Goal: Task Accomplishment & Management: Use online tool/utility

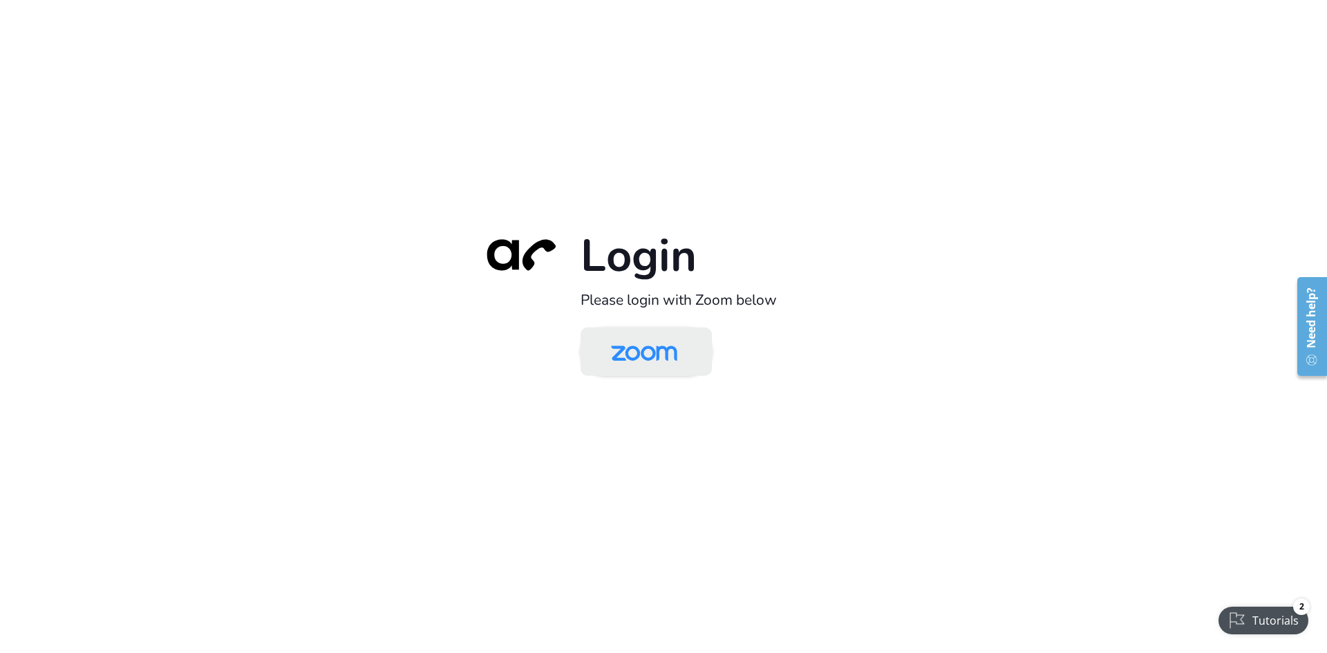
drag, startPoint x: 674, startPoint y: 353, endPoint x: 595, endPoint y: 390, distance: 87.8
click at [674, 353] on img at bounding box center [643, 352] width 95 height 45
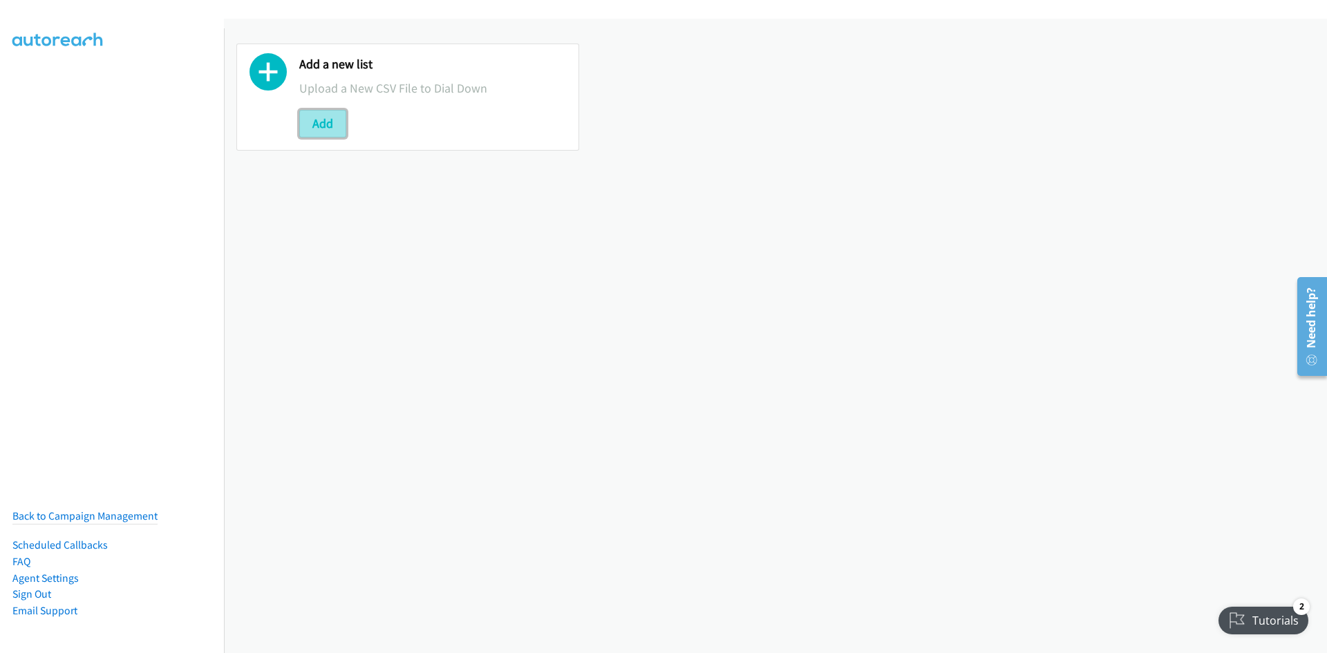
click at [317, 127] on button "Add" at bounding box center [322, 124] width 47 height 28
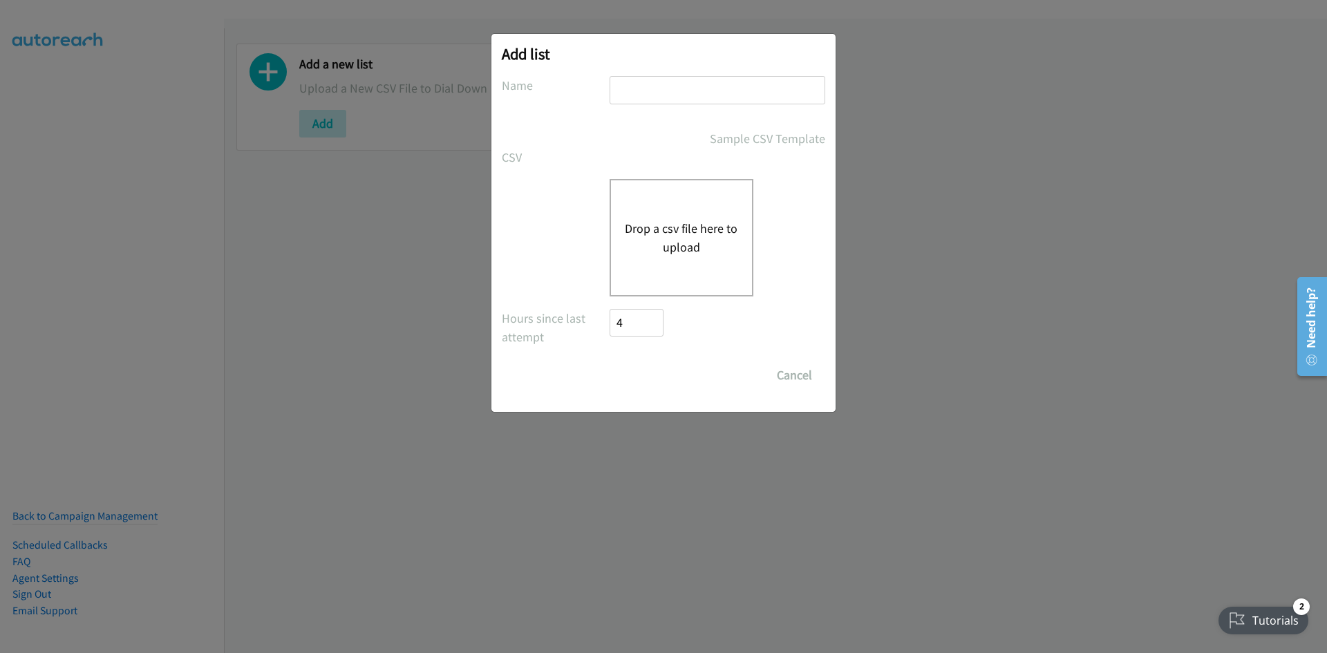
click at [649, 251] on button "Drop a csv file here to upload" at bounding box center [681, 237] width 113 height 37
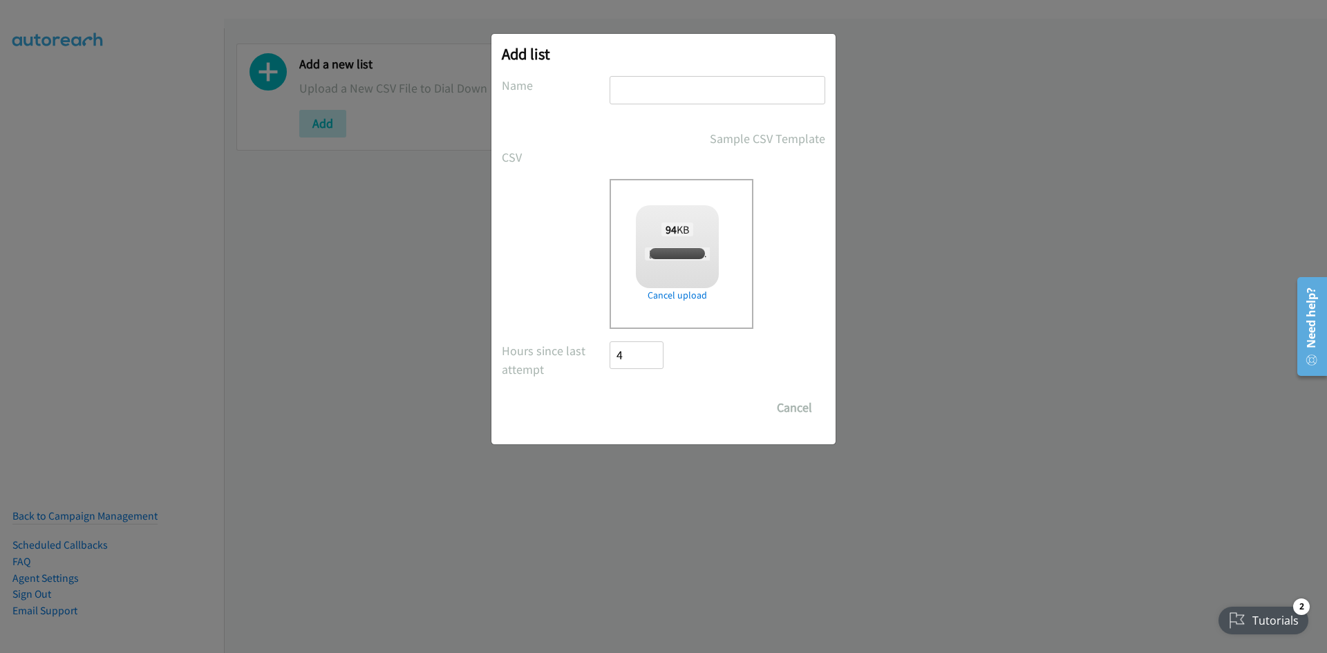
checkbox input "true"
click at [684, 82] on input "text" at bounding box center [717, 90] width 216 height 28
type input "listie"
click at [660, 399] on input "Save List" at bounding box center [645, 408] width 73 height 28
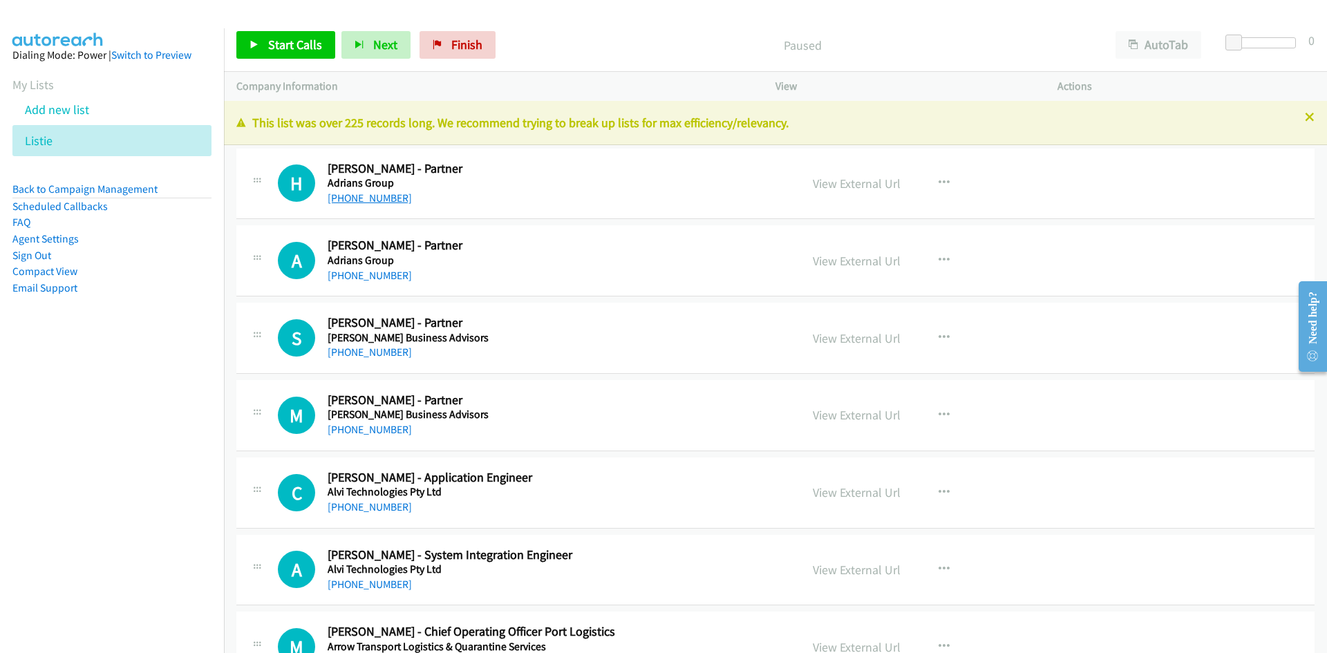
click at [377, 195] on link "[PHONE_NUMBER]" at bounding box center [370, 197] width 84 height 13
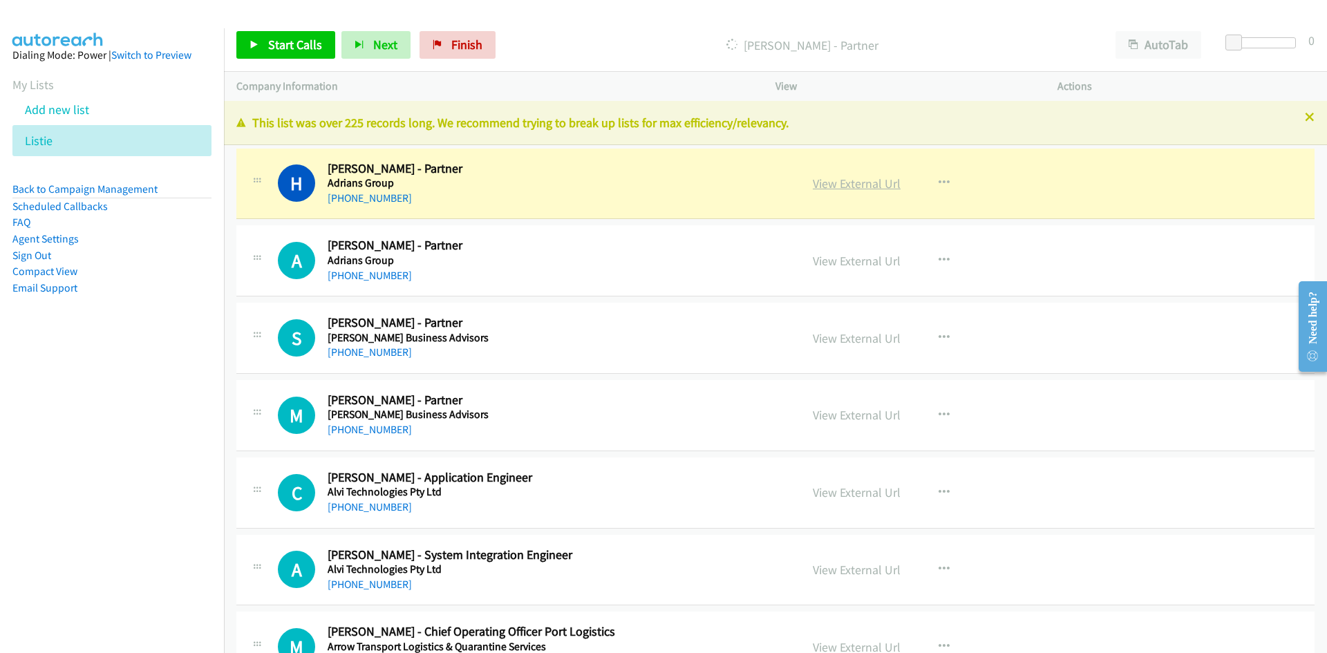
click at [860, 179] on link "View External Url" at bounding box center [857, 184] width 88 height 16
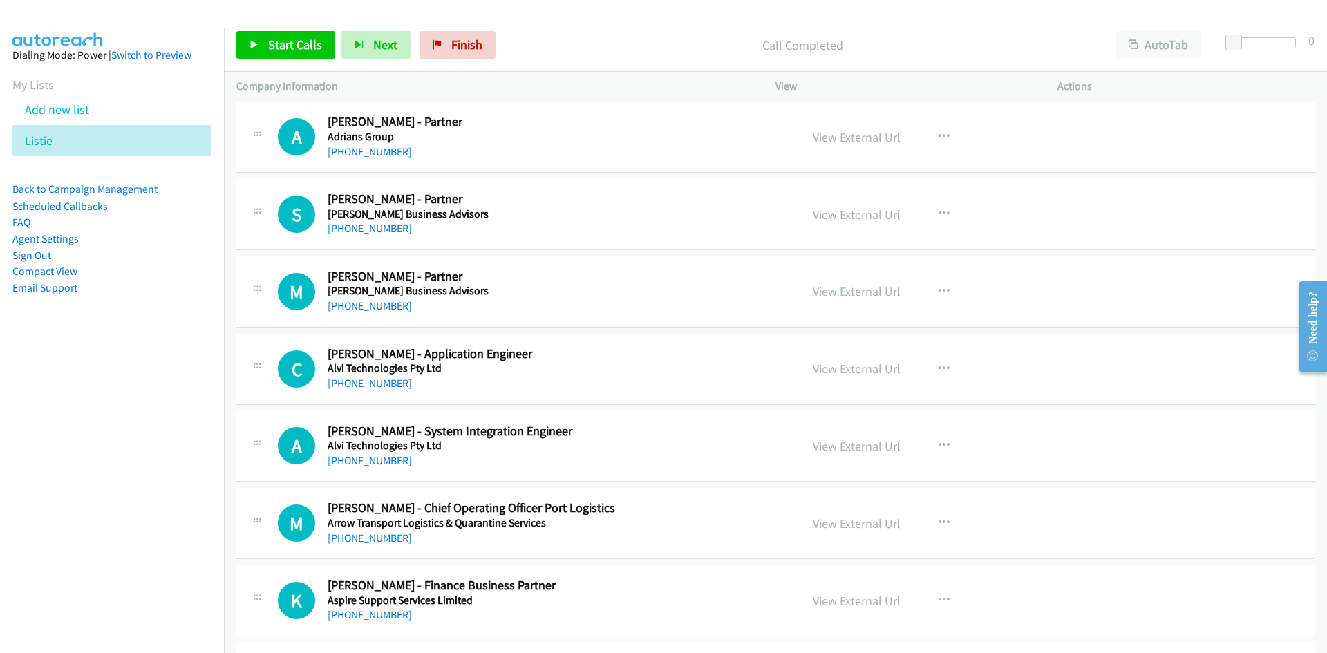
scroll to position [138, 0]
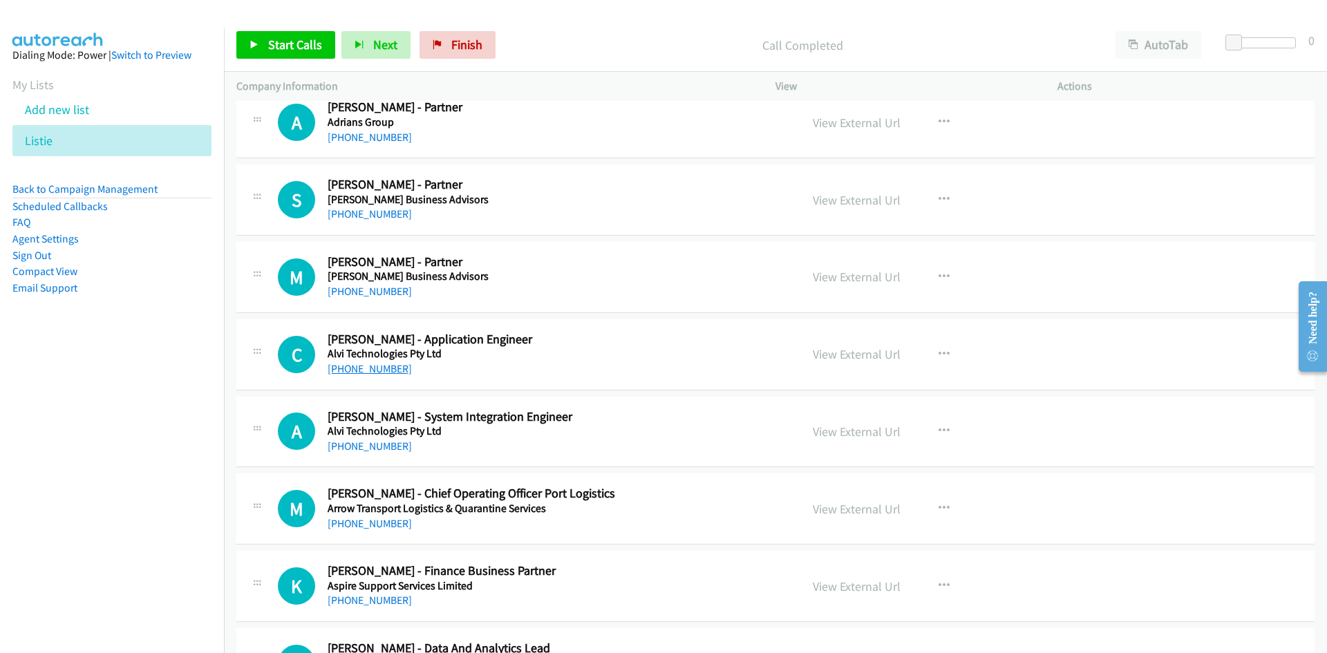
click at [386, 372] on link "[PHONE_NUMBER]" at bounding box center [370, 368] width 84 height 13
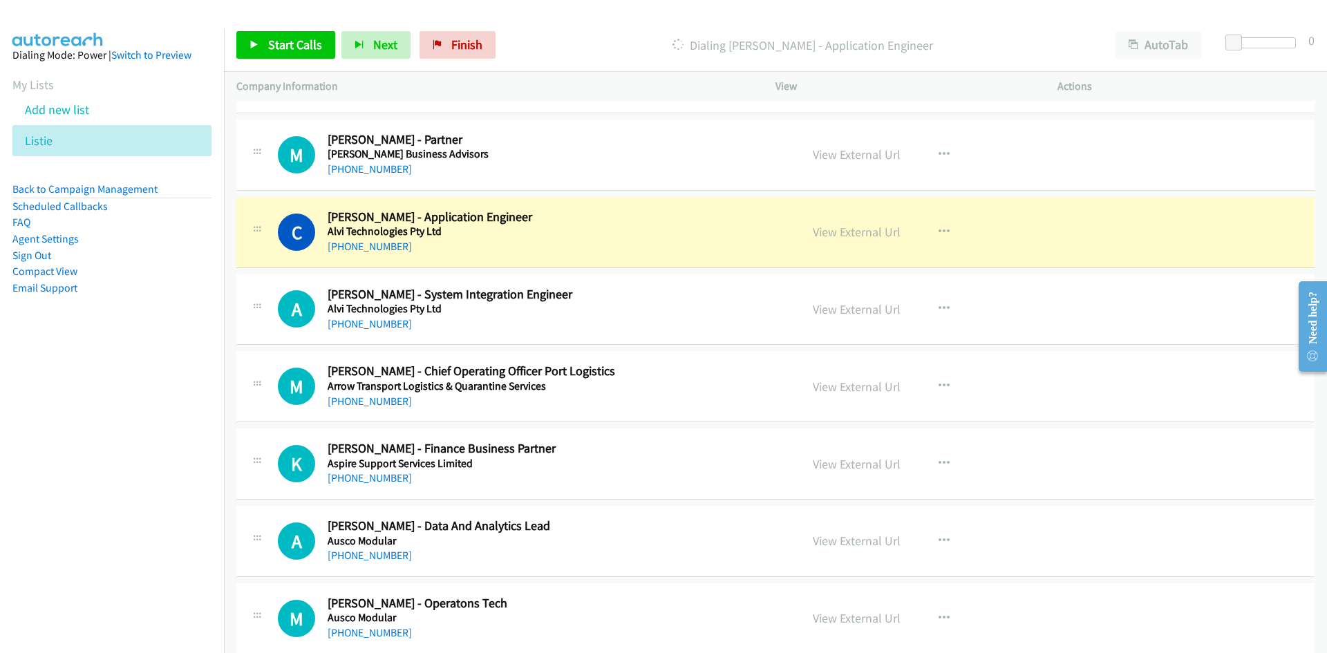
scroll to position [276, 0]
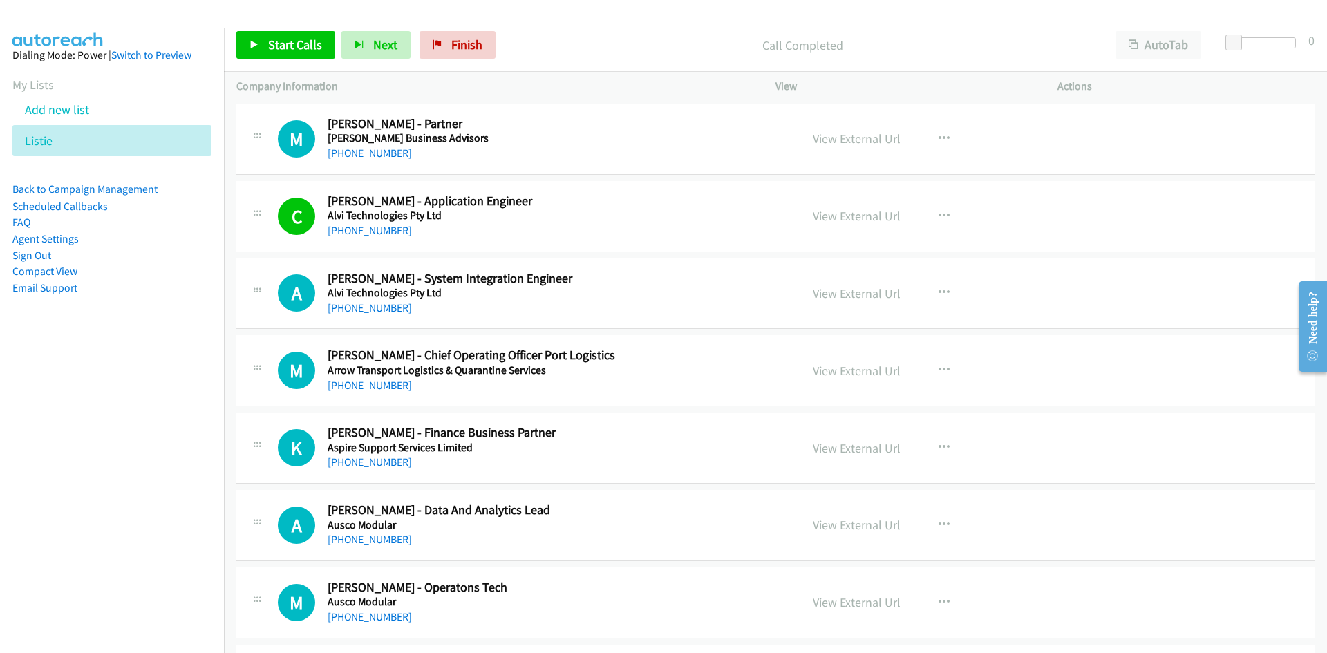
drag, startPoint x: 387, startPoint y: 305, endPoint x: 138, endPoint y: 390, distance: 262.9
click at [387, 305] on link "[PHONE_NUMBER]" at bounding box center [370, 307] width 84 height 13
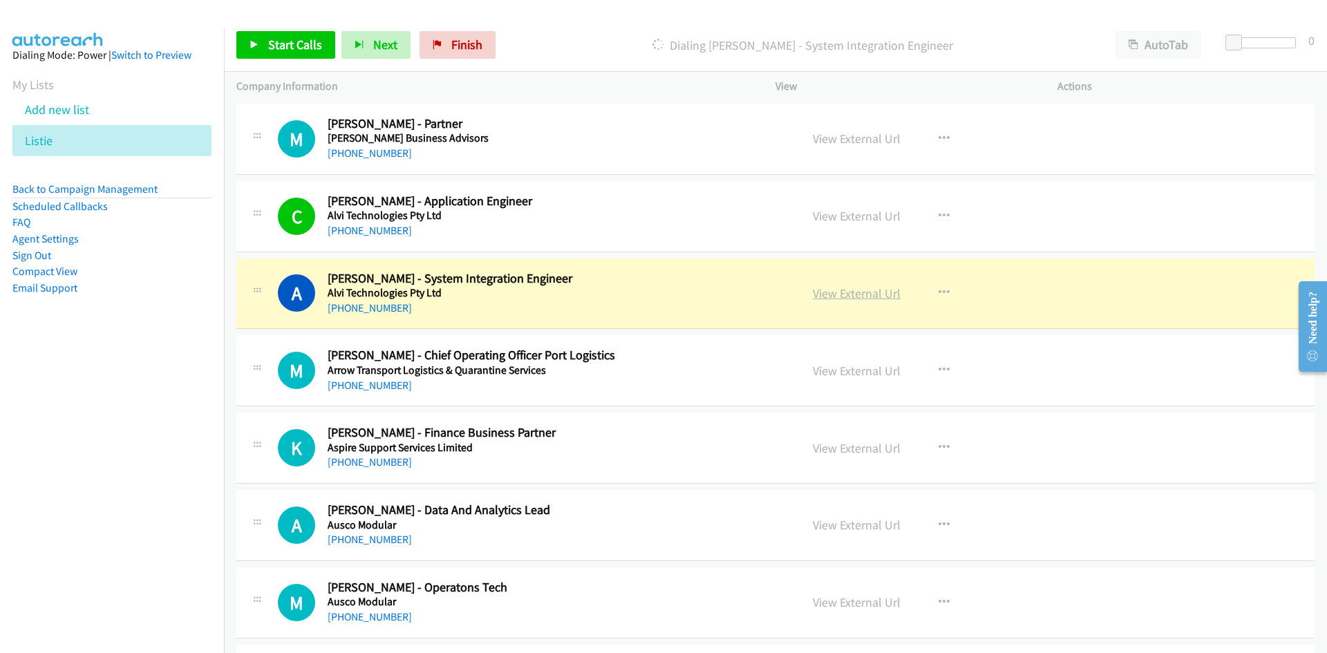
drag, startPoint x: 871, startPoint y: 291, endPoint x: 863, endPoint y: 296, distance: 9.6
click at [871, 291] on link "View External Url" at bounding box center [857, 293] width 88 height 16
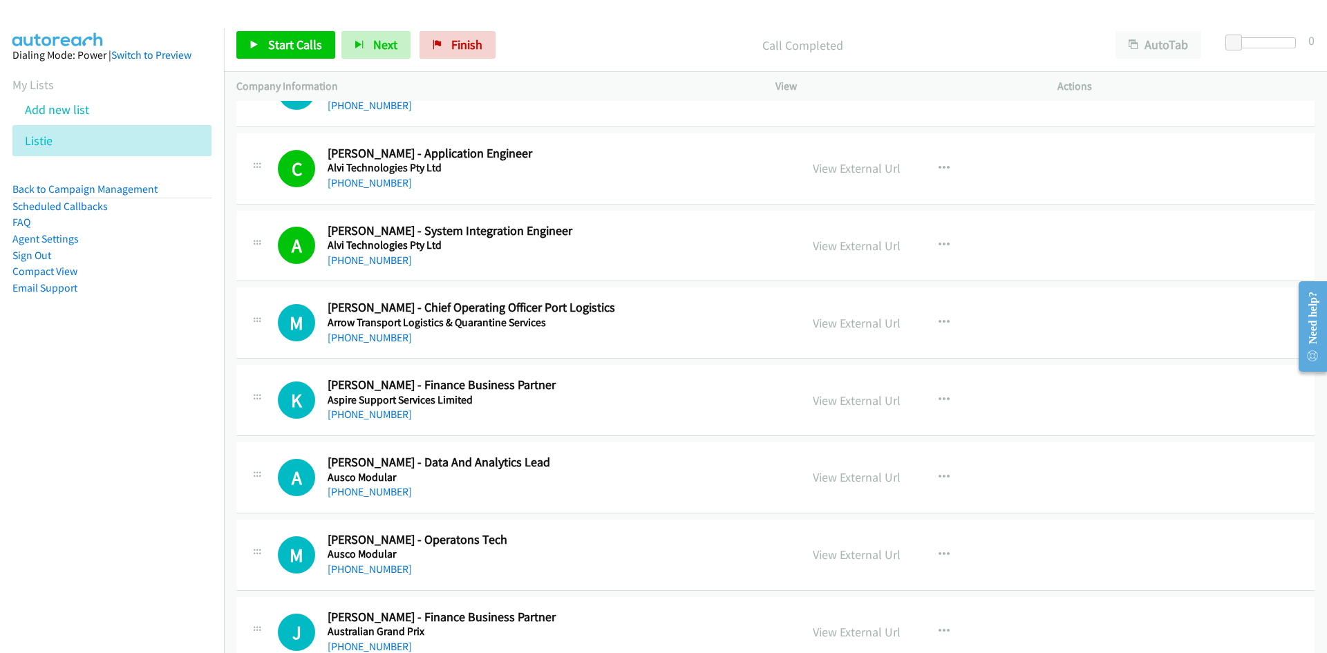
scroll to position [346, 0]
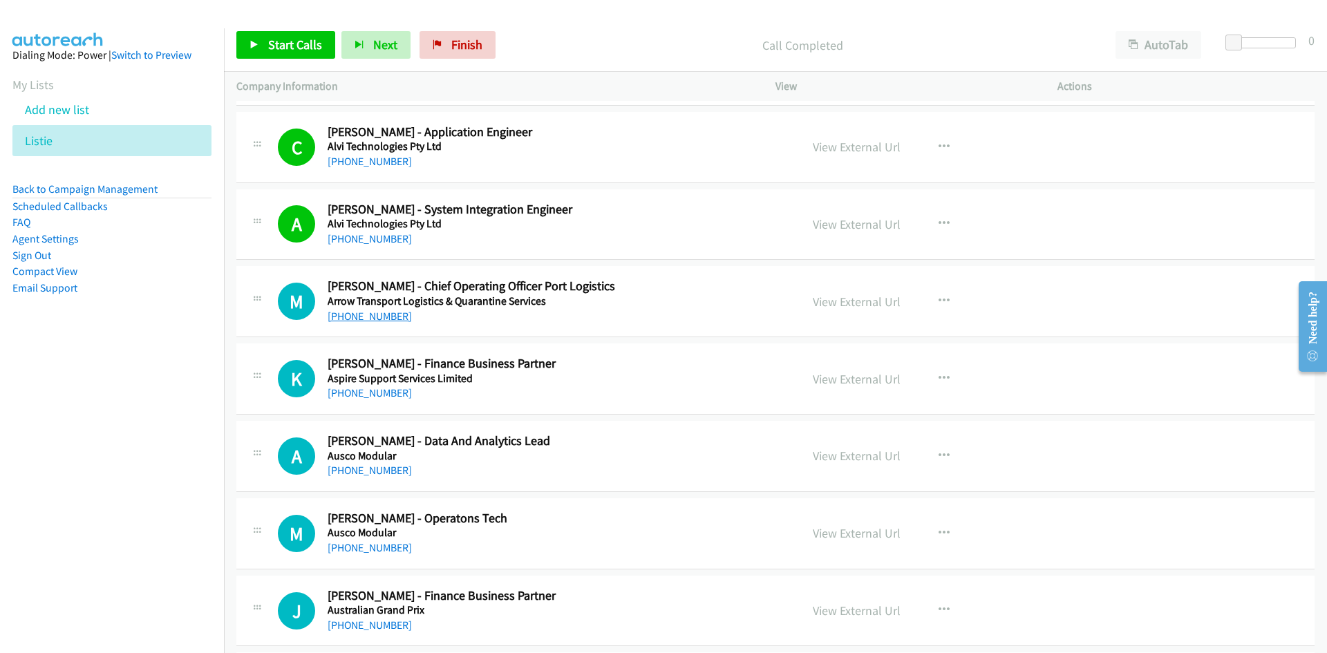
click at [375, 316] on link "[PHONE_NUMBER]" at bounding box center [370, 316] width 84 height 13
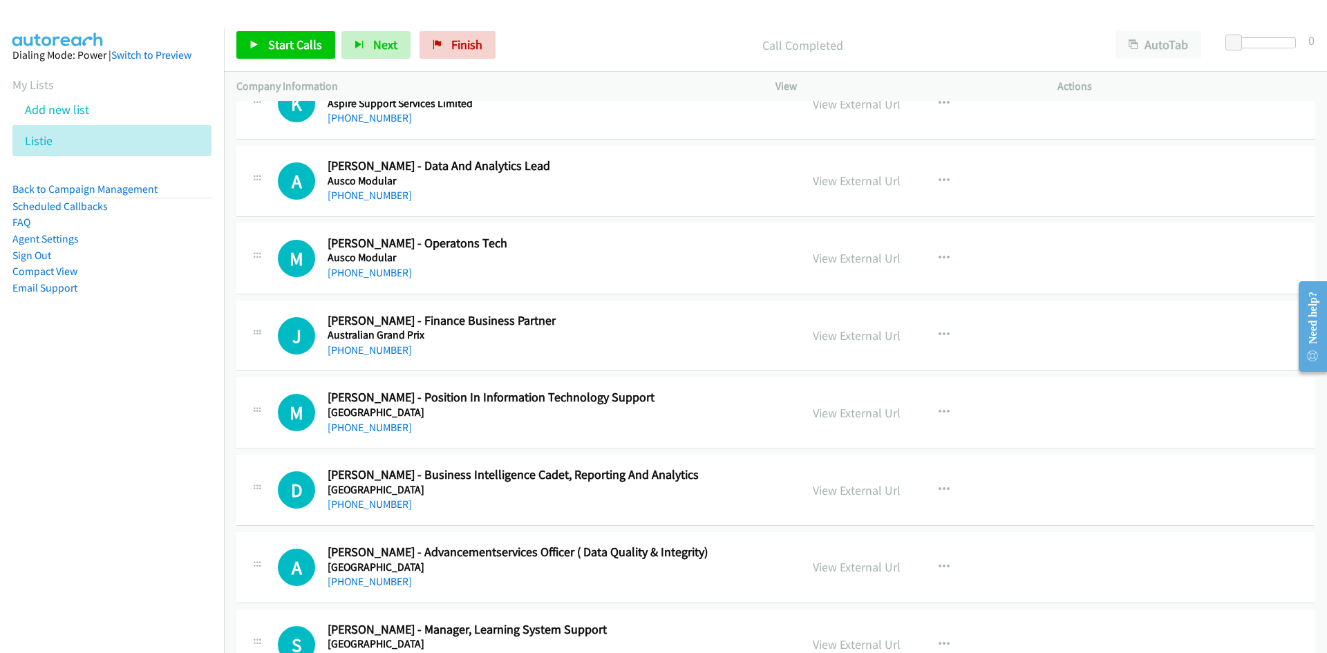
scroll to position [622, 0]
drag, startPoint x: 378, startPoint y: 272, endPoint x: 3, endPoint y: 363, distance: 385.3
click at [378, 272] on link "[PHONE_NUMBER]" at bounding box center [370, 271] width 84 height 13
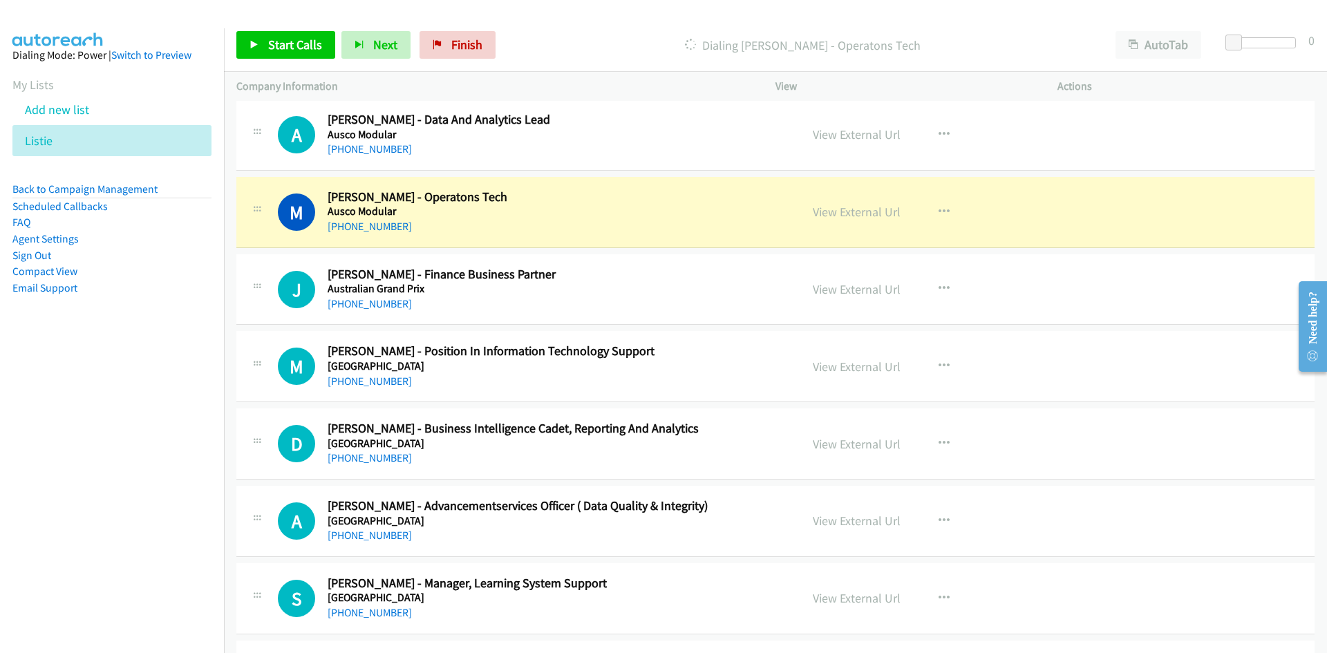
scroll to position [691, 0]
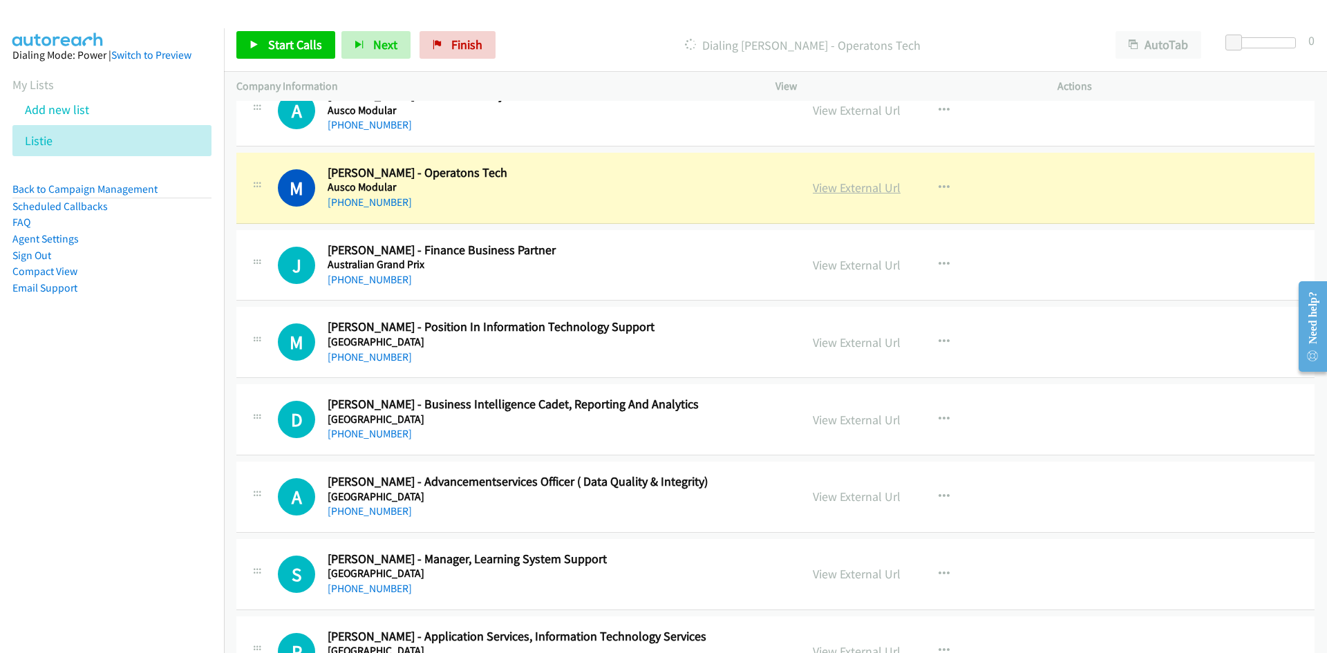
click at [849, 189] on link "View External Url" at bounding box center [857, 188] width 88 height 16
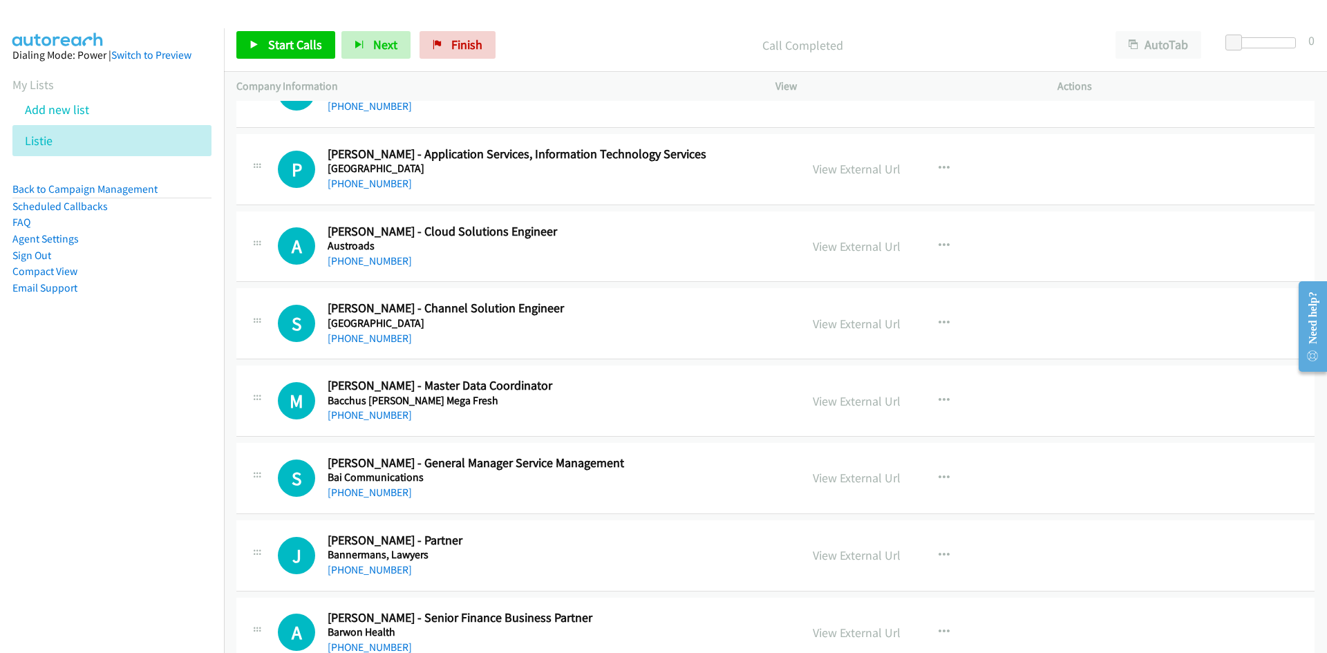
scroll to position [1175, 0]
drag, startPoint x: 375, startPoint y: 255, endPoint x: 227, endPoint y: 302, distance: 154.5
click at [375, 255] on link "[PHONE_NUMBER]" at bounding box center [370, 259] width 84 height 13
drag, startPoint x: 377, startPoint y: 334, endPoint x: 53, endPoint y: 398, distance: 331.1
click at [377, 334] on link "[PHONE_NUMBER]" at bounding box center [370, 336] width 84 height 13
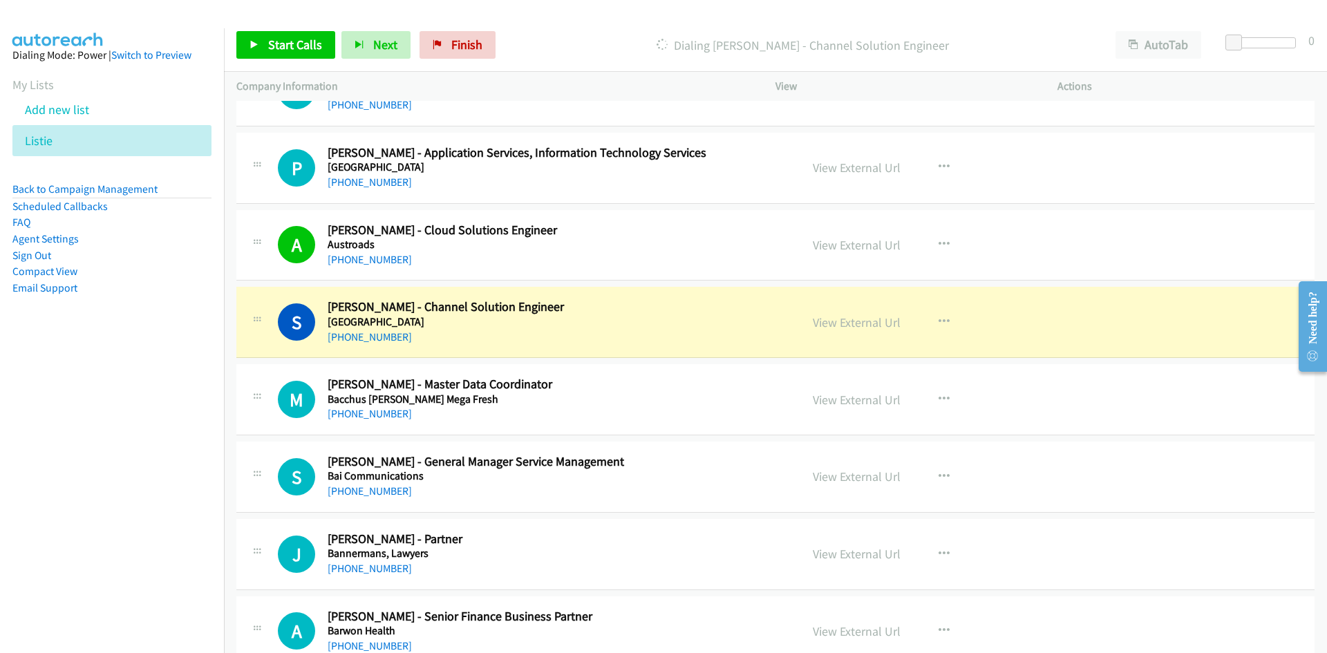
scroll to position [1244, 0]
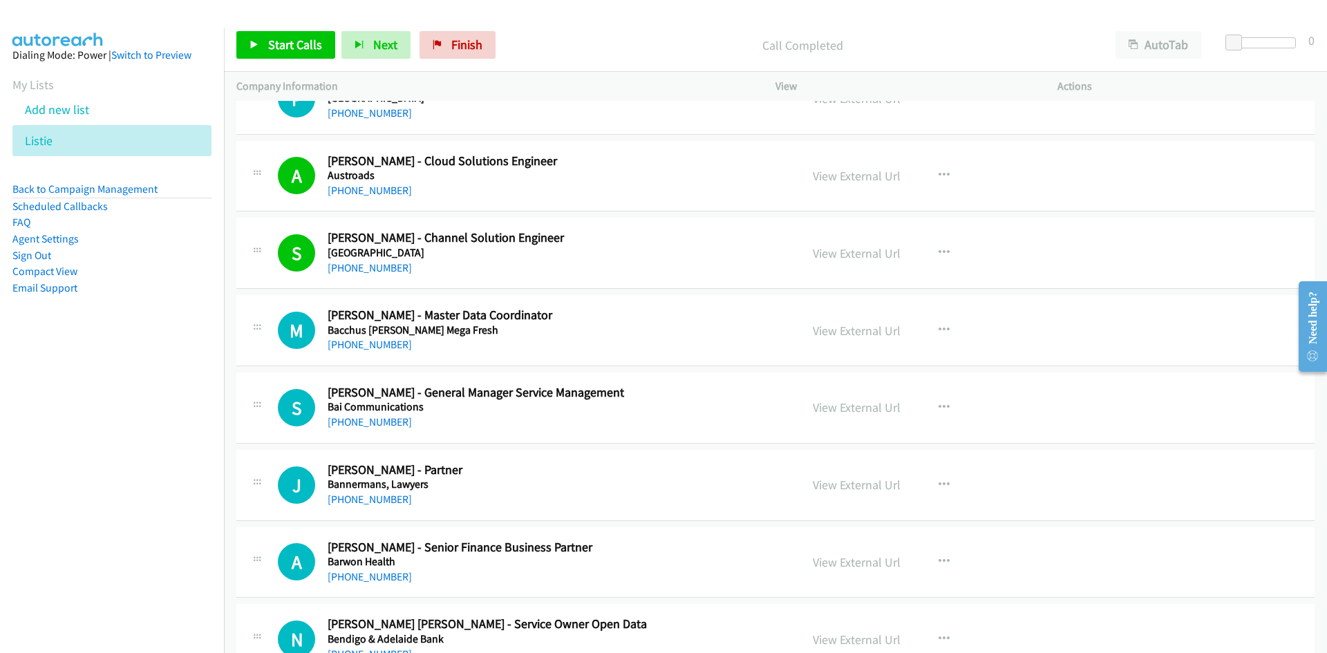
drag, startPoint x: 378, startPoint y: 419, endPoint x: 142, endPoint y: 435, distance: 236.2
click at [378, 419] on link "[PHONE_NUMBER]" at bounding box center [370, 421] width 84 height 13
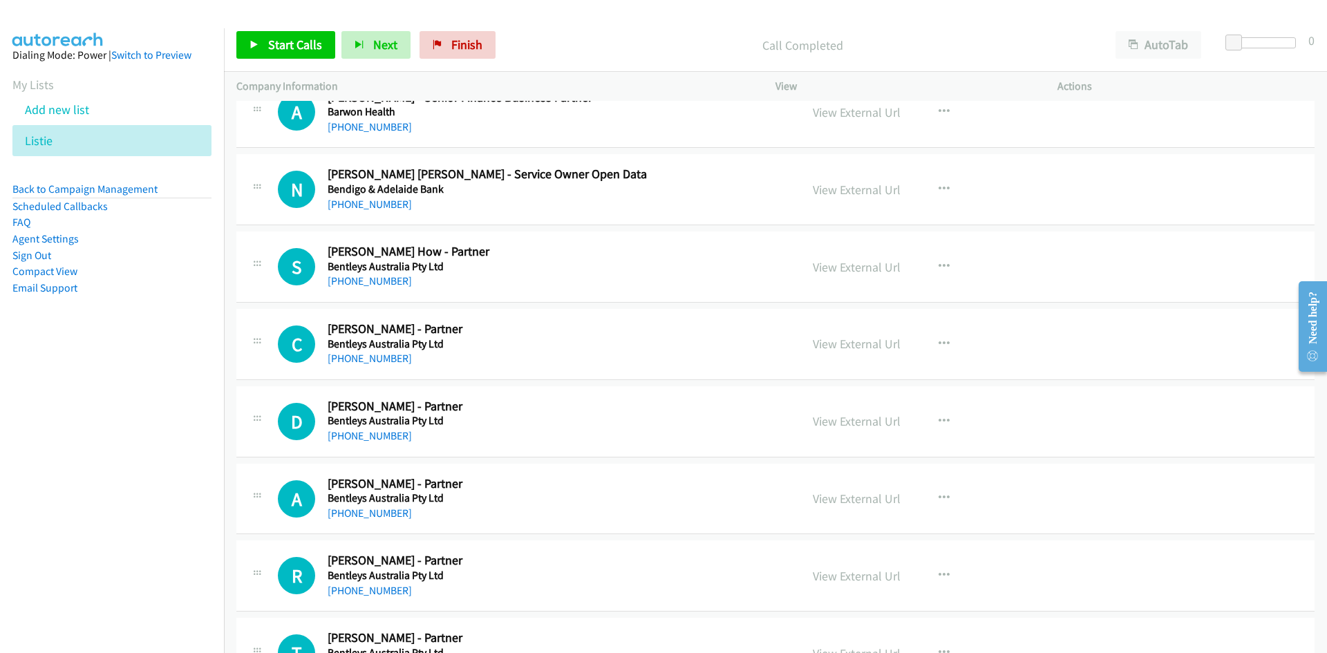
scroll to position [1658, 0]
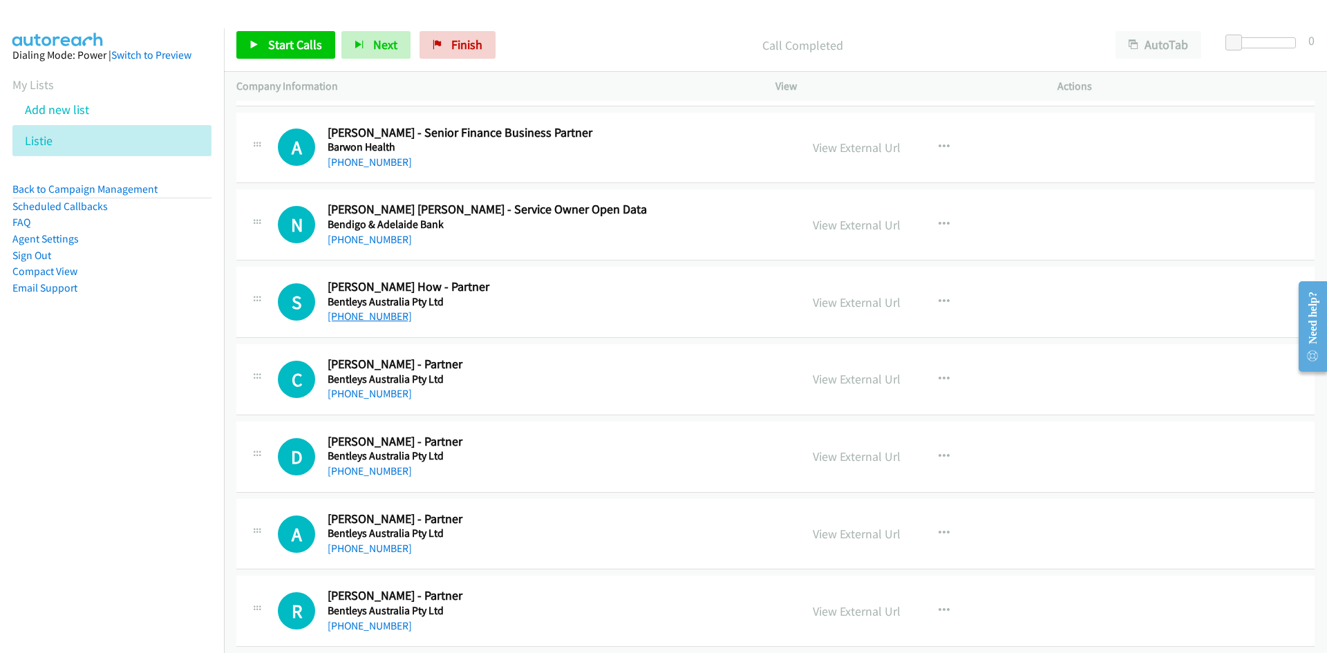
click at [375, 318] on link "[PHONE_NUMBER]" at bounding box center [370, 316] width 84 height 13
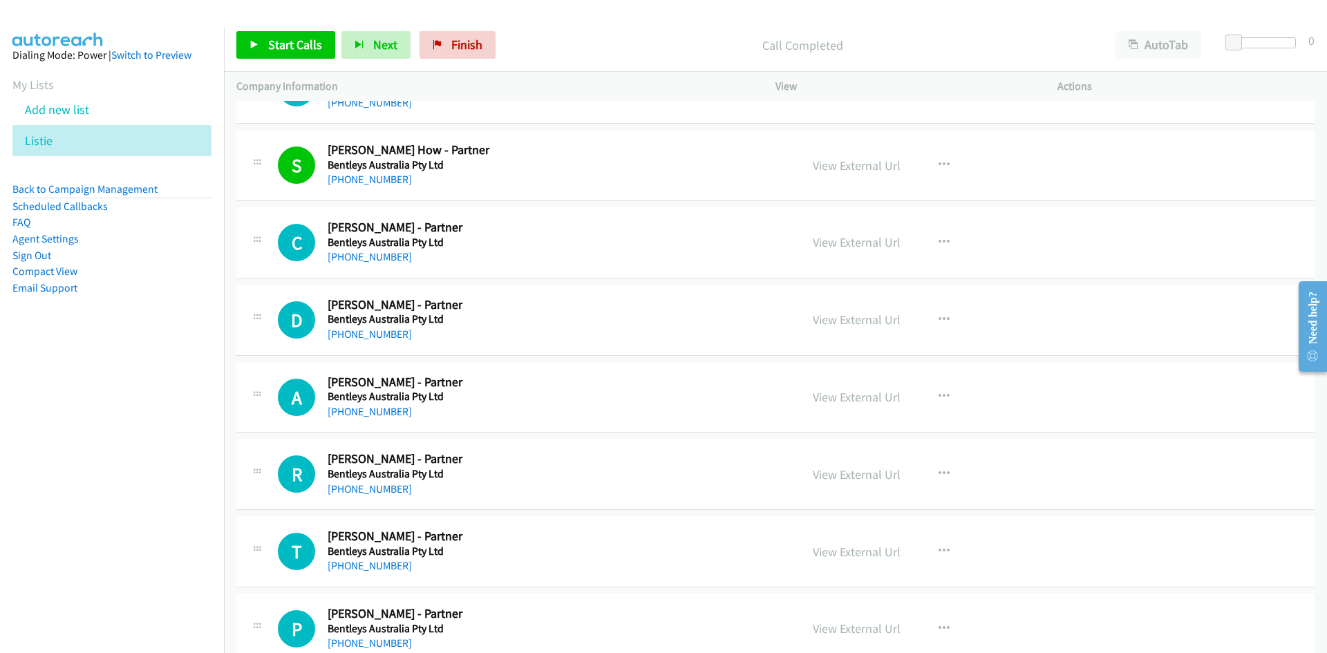
scroll to position [1797, 0]
click at [372, 254] on link "[PHONE_NUMBER]" at bounding box center [370, 255] width 84 height 13
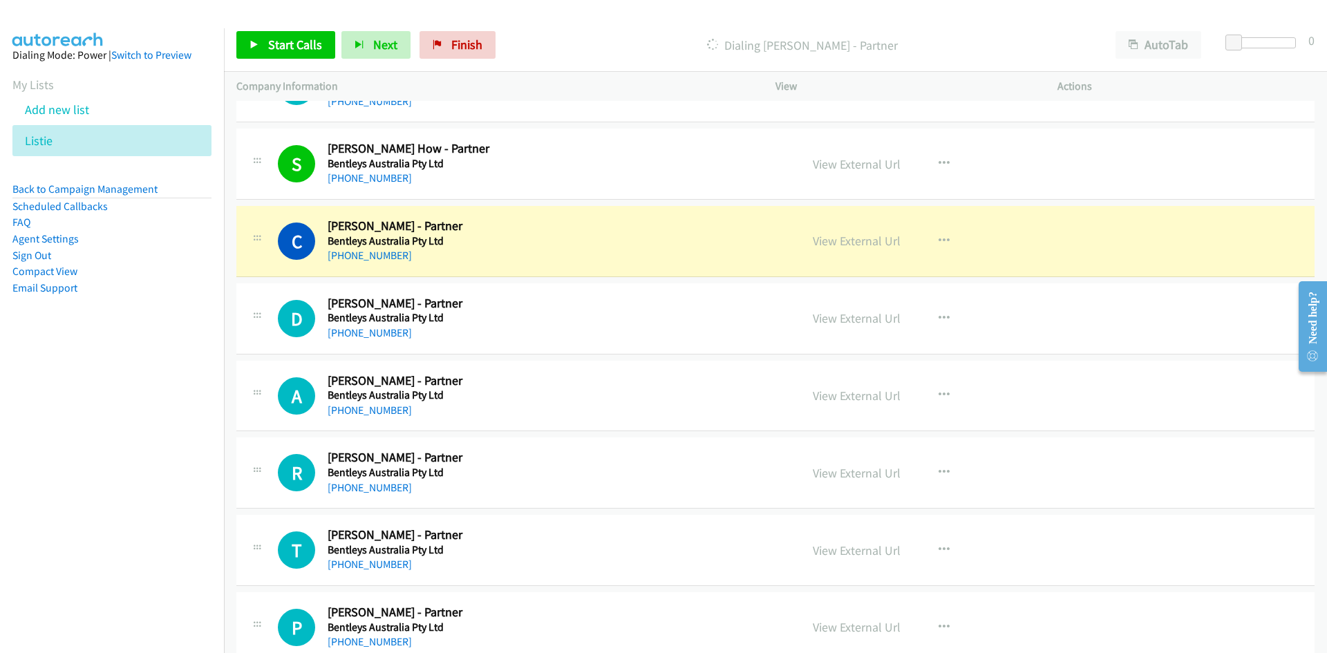
scroll to position [1866, 0]
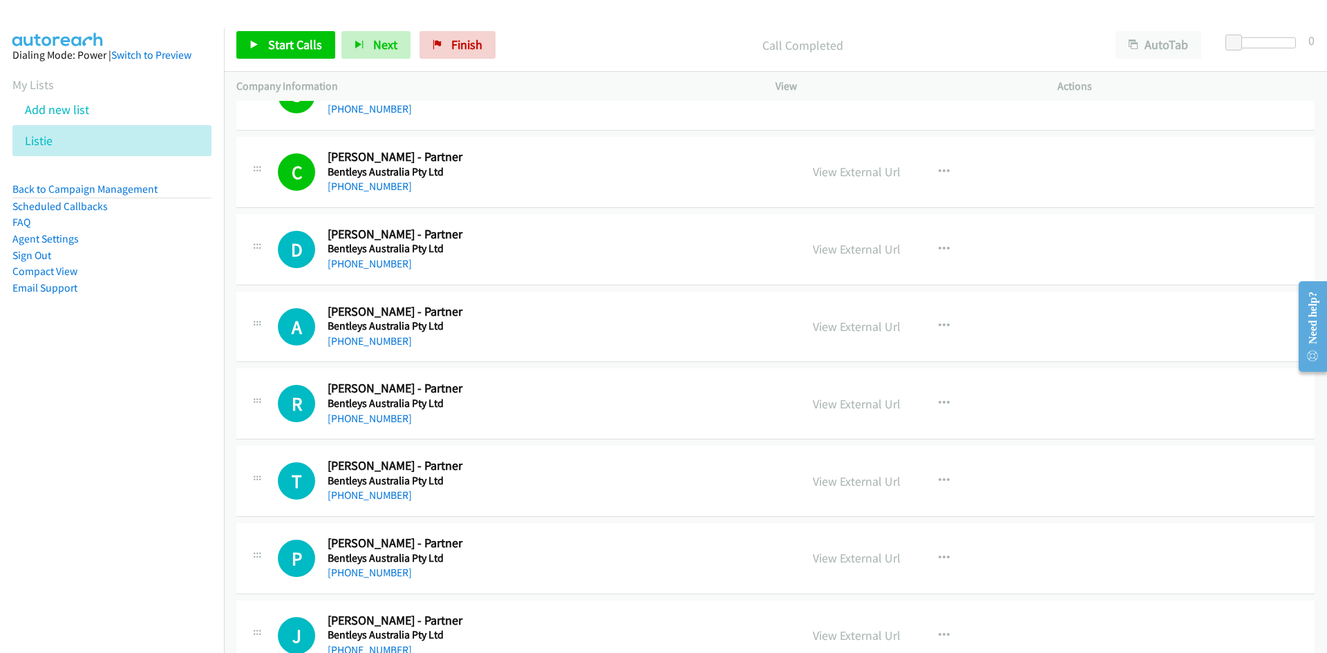
drag, startPoint x: 361, startPoint y: 340, endPoint x: 1, endPoint y: 435, distance: 372.9
click at [361, 340] on link "[PHONE_NUMBER]" at bounding box center [370, 340] width 84 height 13
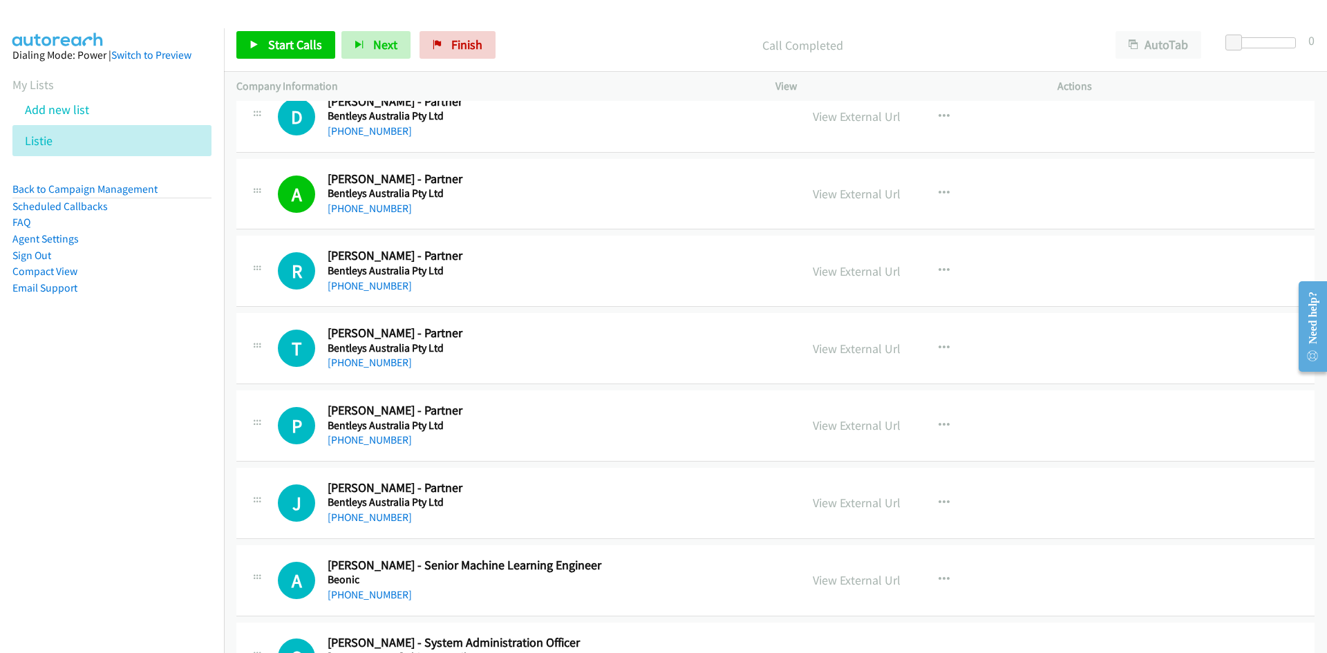
scroll to position [2004, 0]
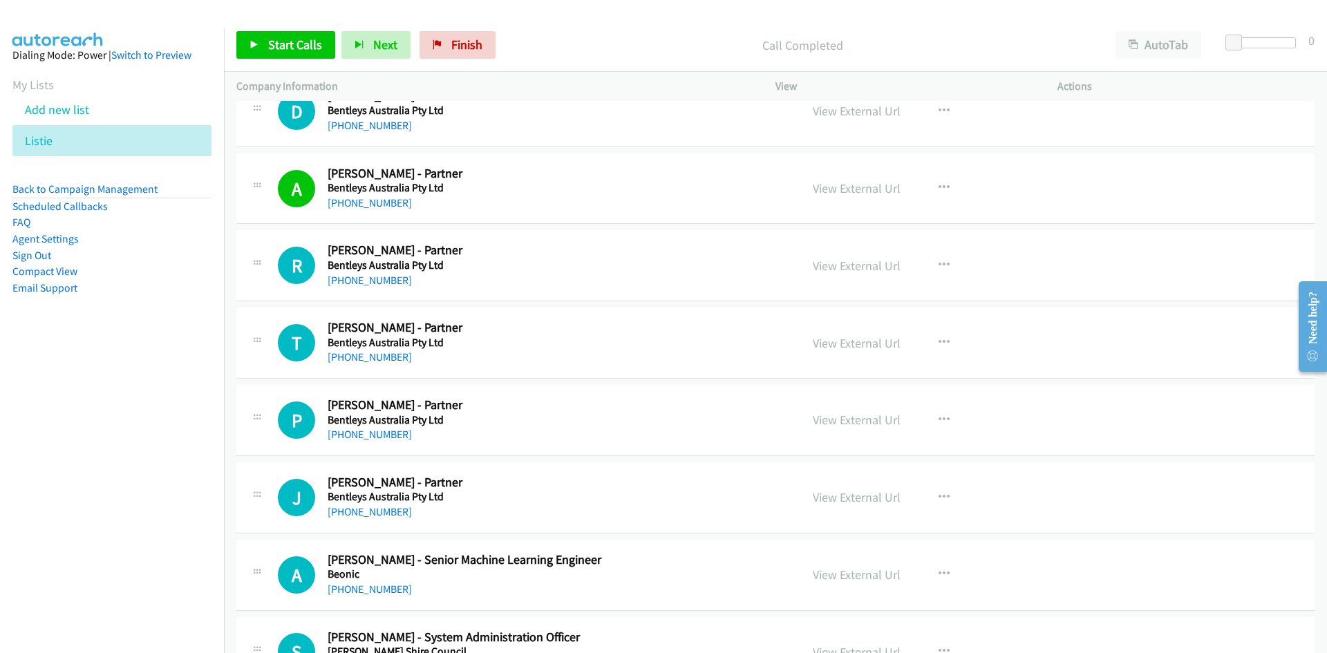
drag, startPoint x: 387, startPoint y: 283, endPoint x: 162, endPoint y: 376, distance: 242.9
click at [387, 283] on link "[PHONE_NUMBER]" at bounding box center [370, 280] width 84 height 13
drag, startPoint x: 363, startPoint y: 356, endPoint x: 1, endPoint y: 450, distance: 374.8
click at [363, 356] on link "[PHONE_NUMBER]" at bounding box center [370, 356] width 84 height 13
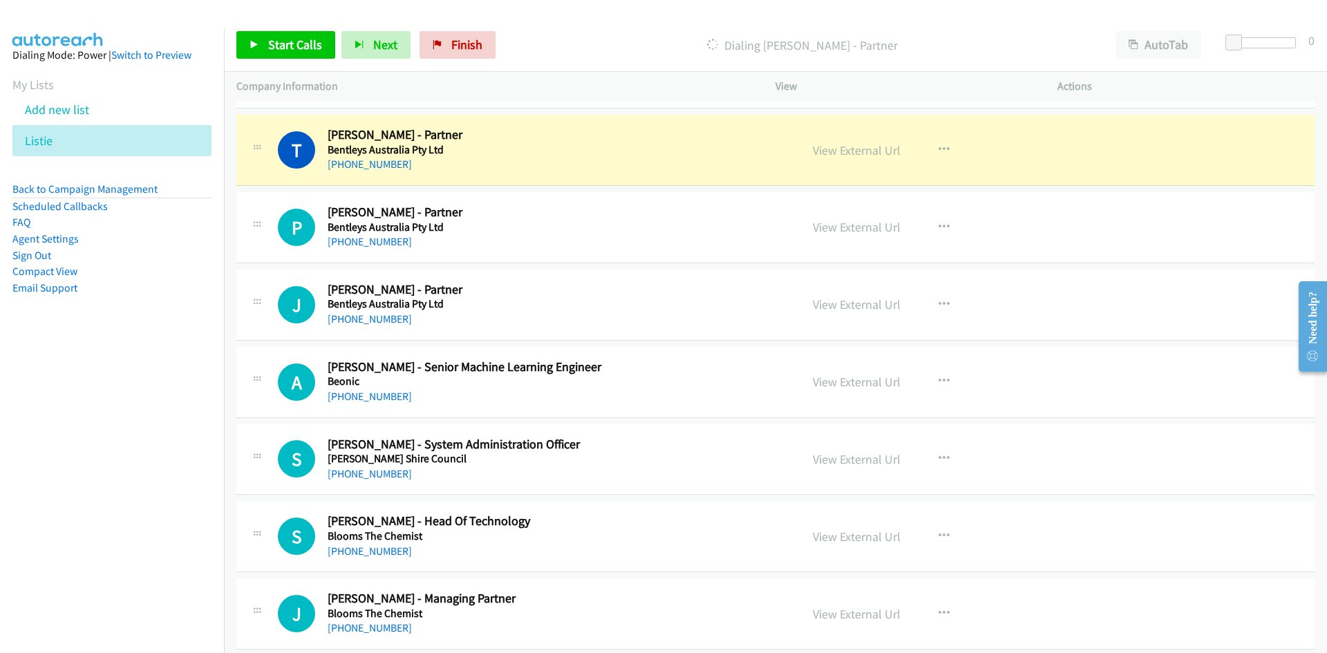
scroll to position [2211, 0]
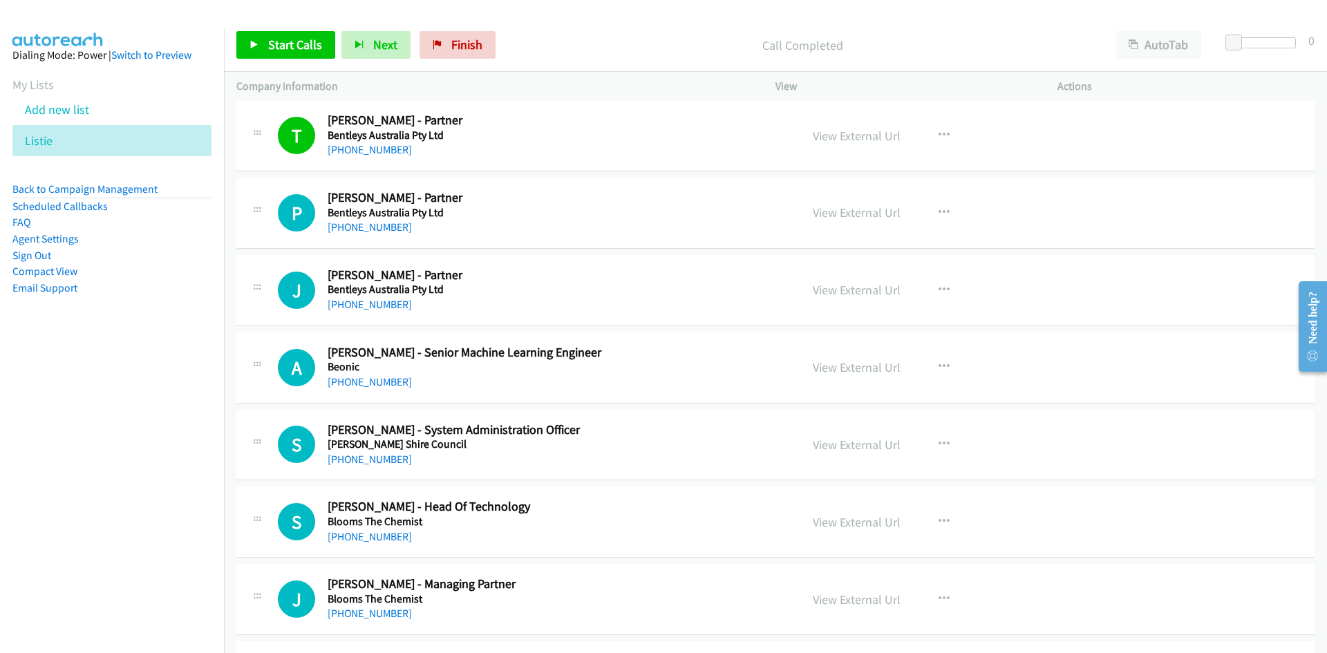
drag, startPoint x: 377, startPoint y: 386, endPoint x: 71, endPoint y: 450, distance: 312.0
click at [377, 386] on link "[PHONE_NUMBER]" at bounding box center [370, 381] width 84 height 13
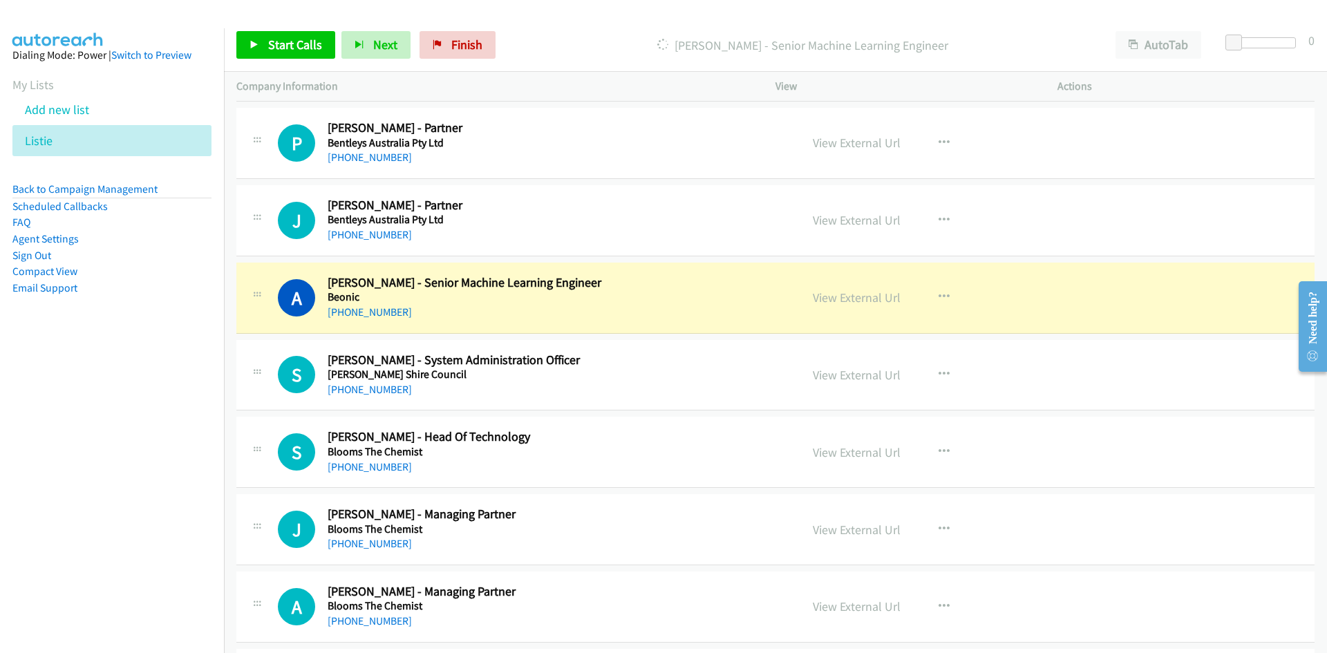
scroll to position [2349, 0]
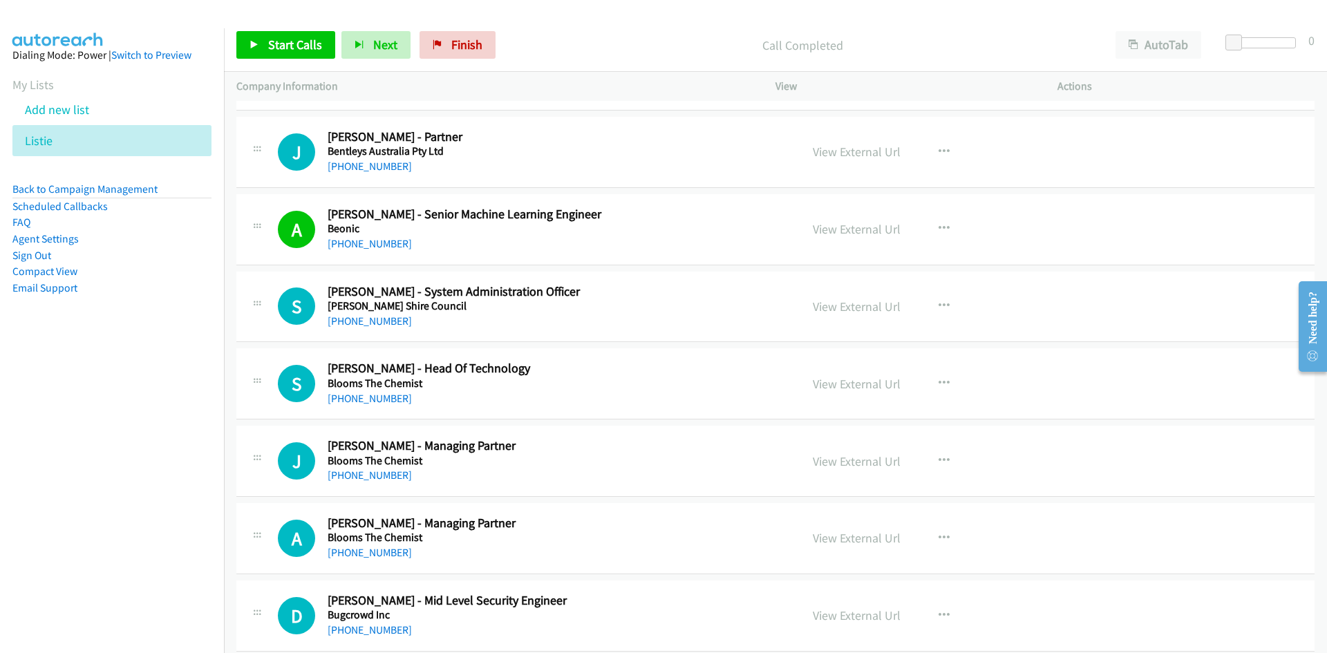
drag, startPoint x: 389, startPoint y: 394, endPoint x: 3, endPoint y: 505, distance: 401.3
click at [389, 394] on link "[PHONE_NUMBER]" at bounding box center [370, 398] width 84 height 13
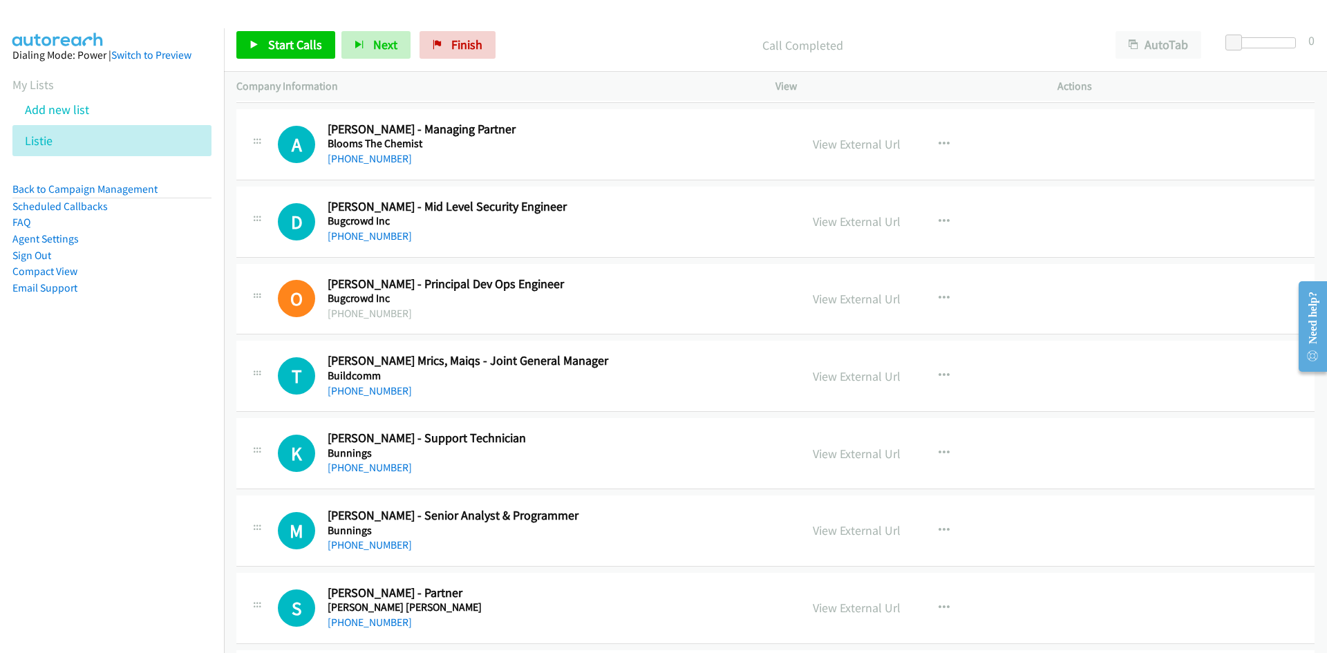
scroll to position [2764, 0]
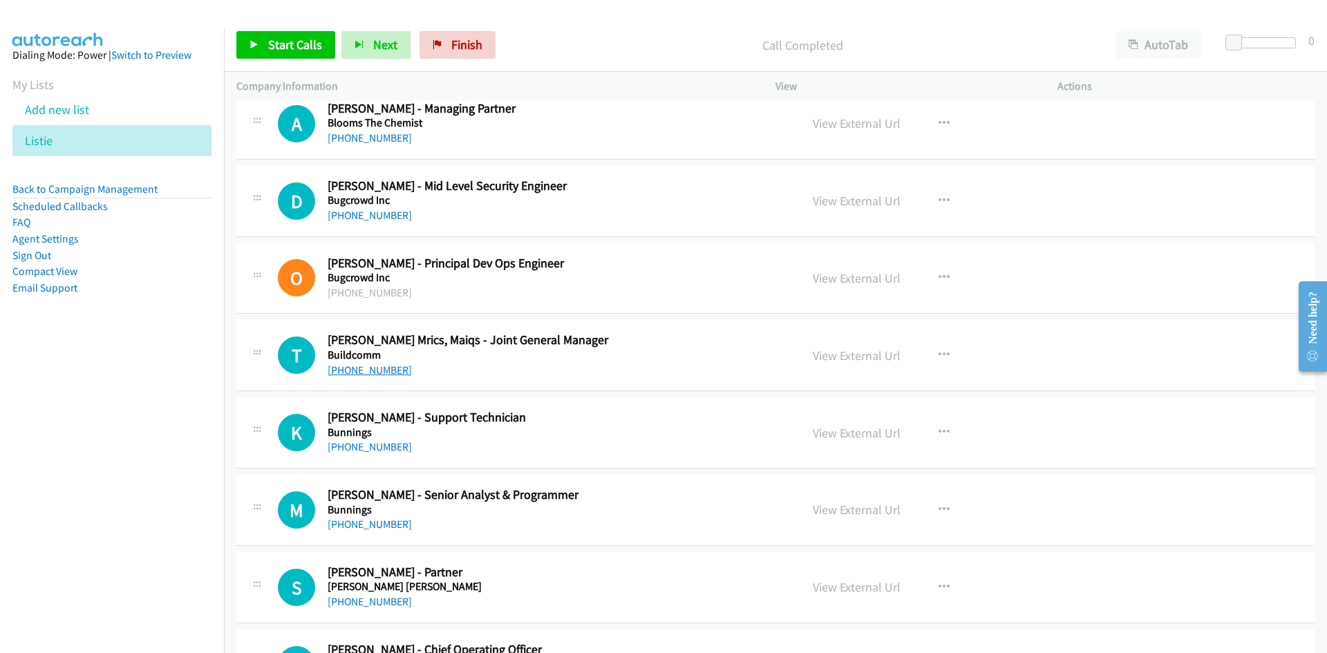
click at [363, 370] on link "[PHONE_NUMBER]" at bounding box center [370, 369] width 84 height 13
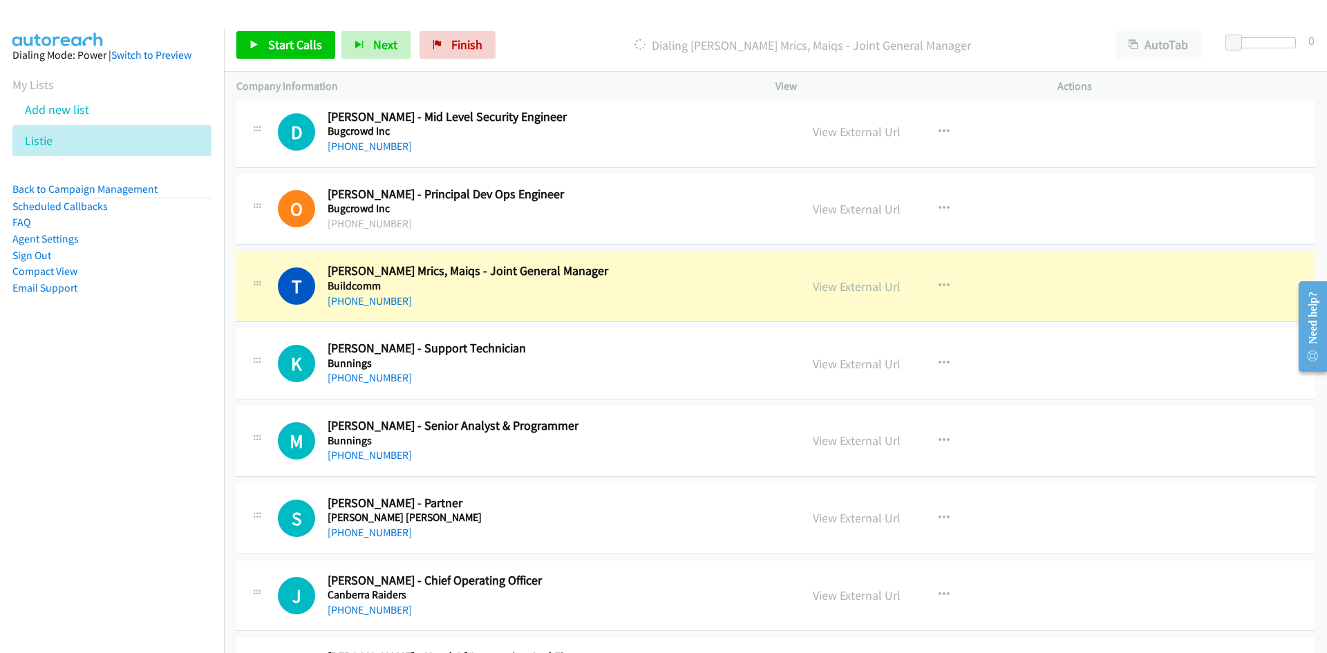
scroll to position [2902, 0]
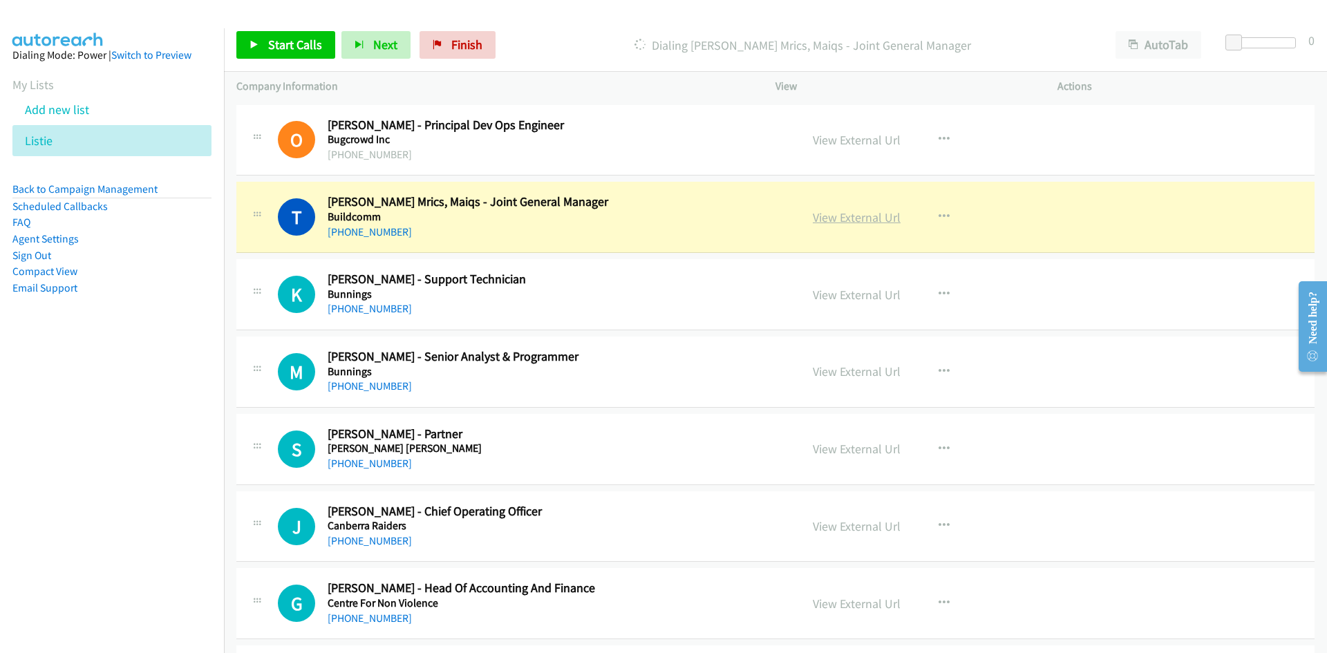
click at [863, 214] on link "View External Url" at bounding box center [857, 217] width 88 height 16
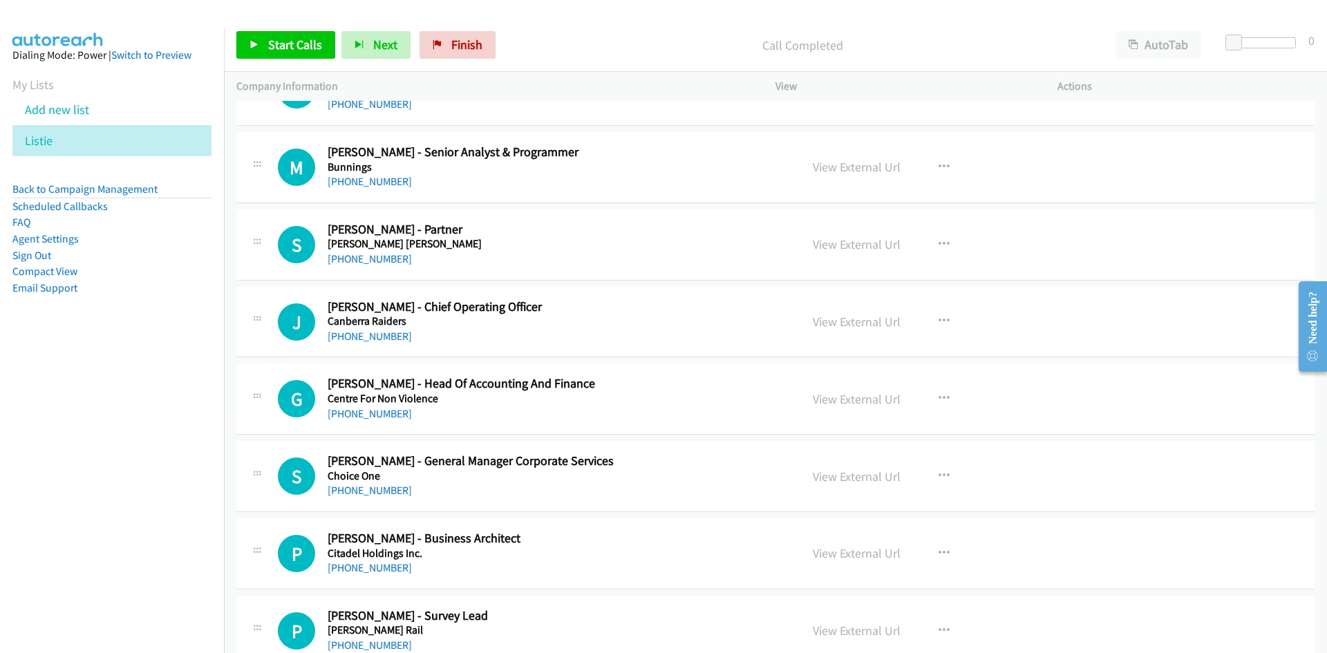
scroll to position [3110, 0]
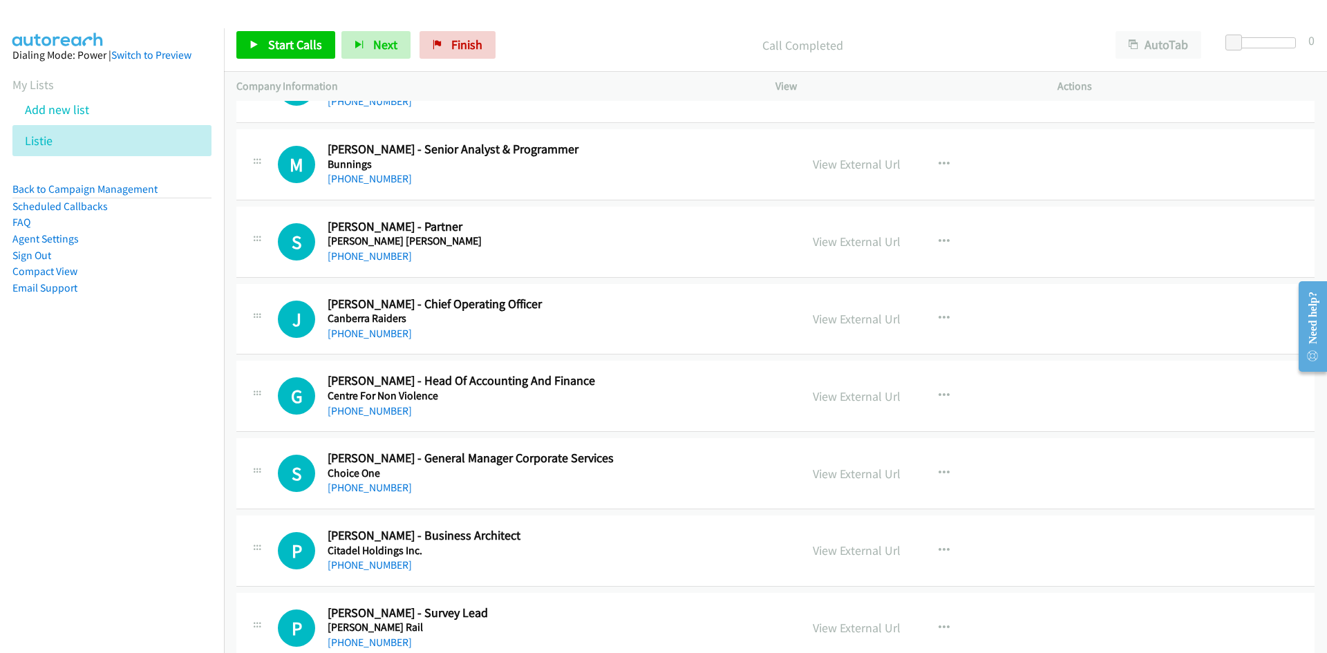
drag, startPoint x: 389, startPoint y: 334, endPoint x: 236, endPoint y: 360, distance: 155.5
click at [389, 334] on link "[PHONE_NUMBER]" at bounding box center [370, 333] width 84 height 13
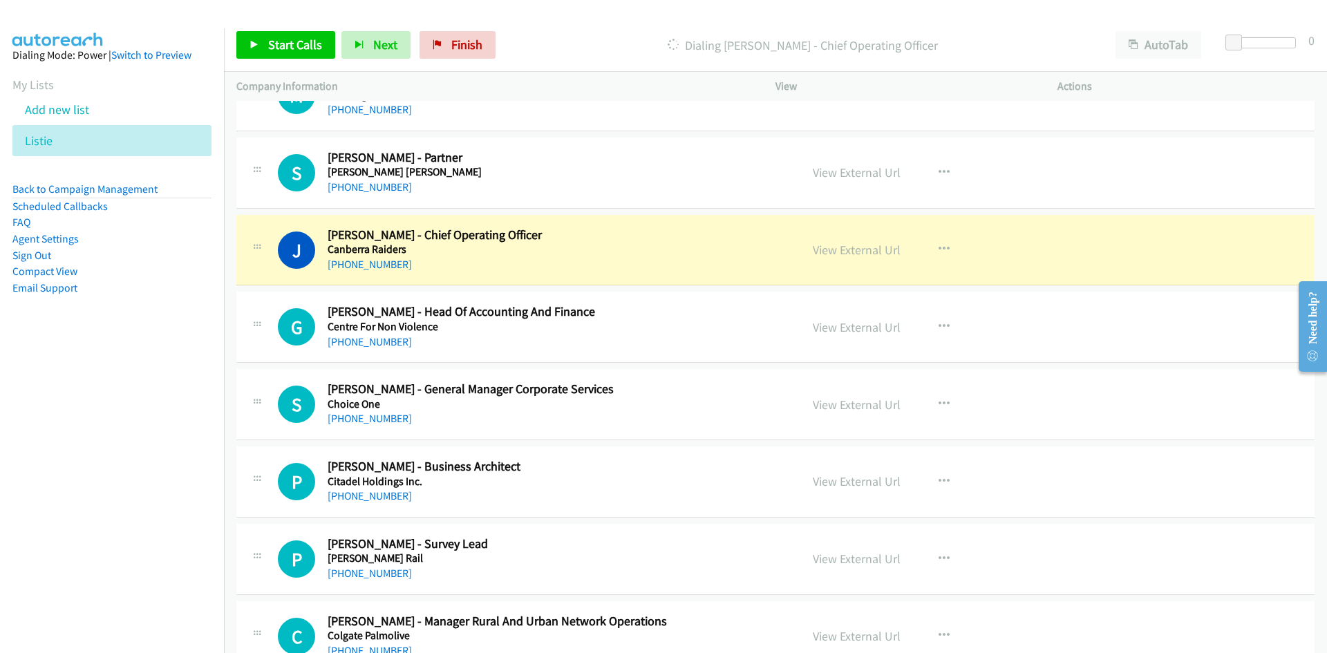
scroll to position [3248, 0]
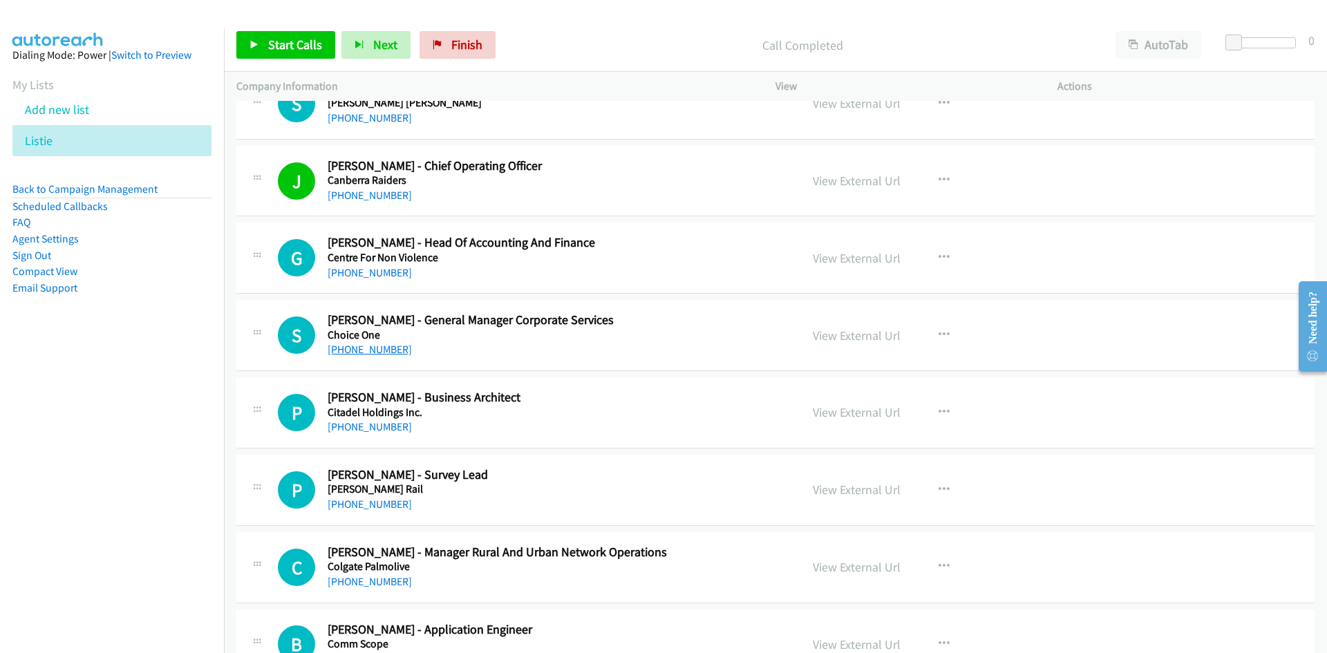
drag, startPoint x: 378, startPoint y: 353, endPoint x: 361, endPoint y: 353, distance: 16.6
click at [378, 353] on link "[PHONE_NUMBER]" at bounding box center [370, 349] width 84 height 13
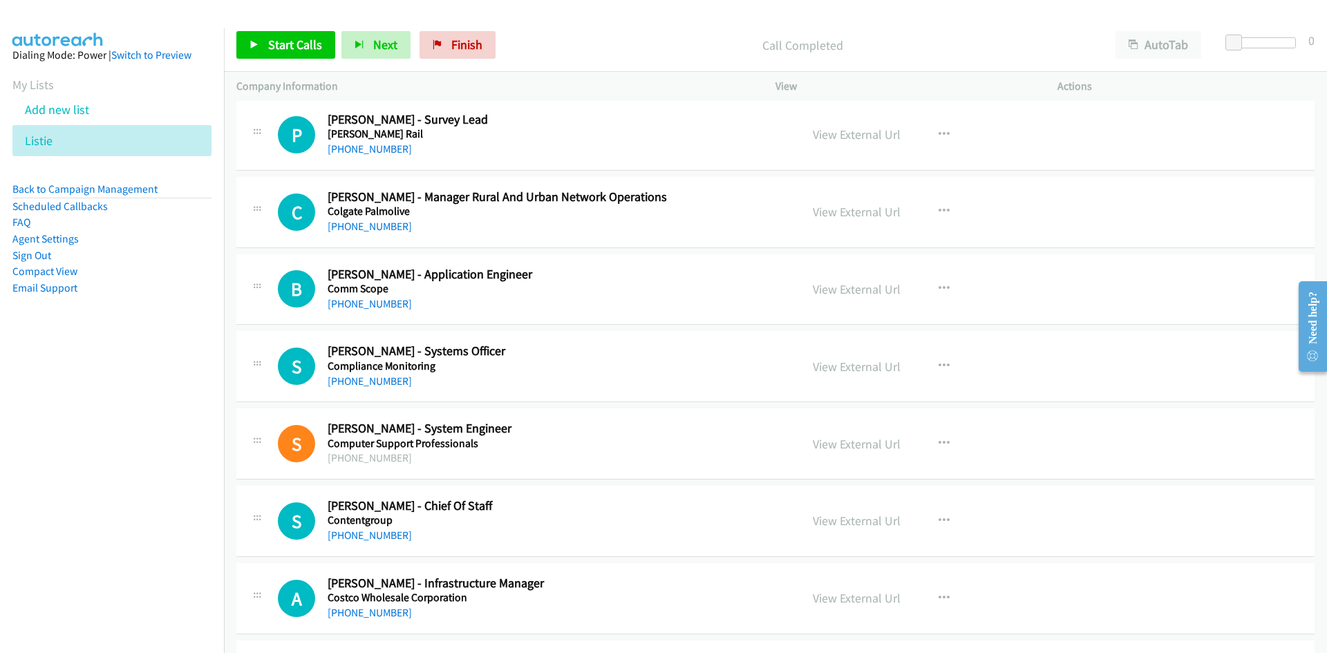
scroll to position [3662, 0]
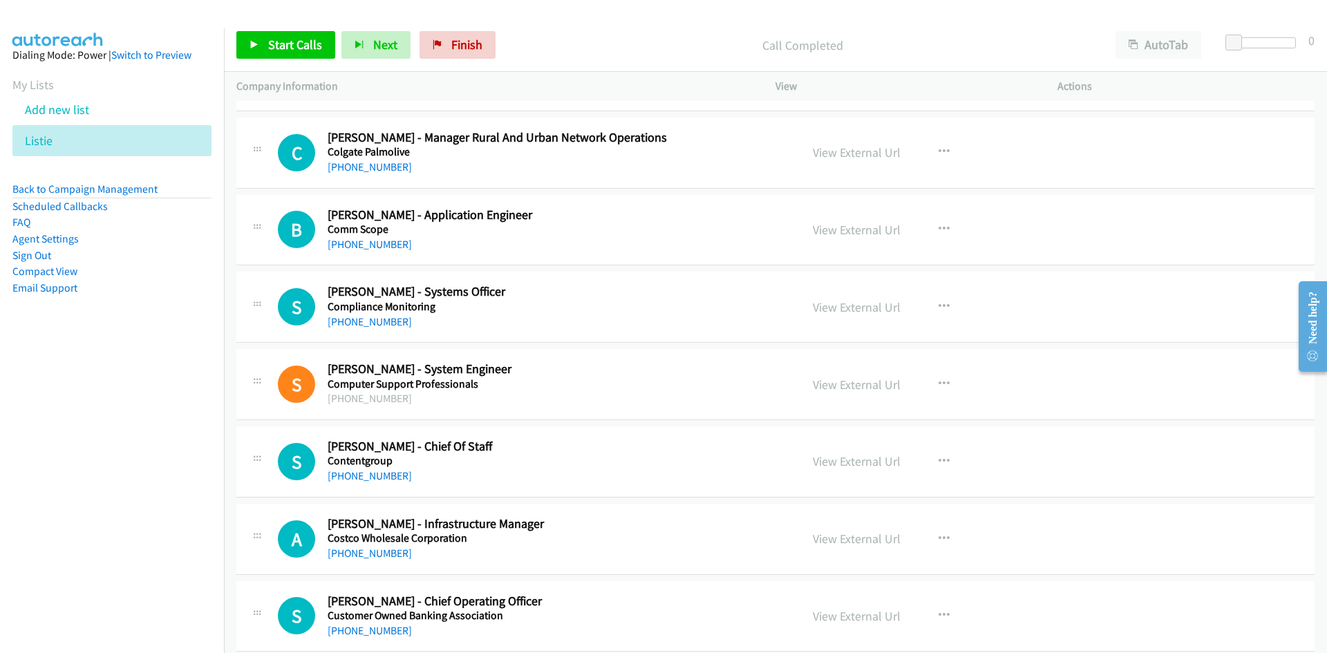
drag, startPoint x: 361, startPoint y: 323, endPoint x: 1, endPoint y: 404, distance: 368.3
click at [361, 323] on link "[PHONE_NUMBER]" at bounding box center [370, 321] width 84 height 13
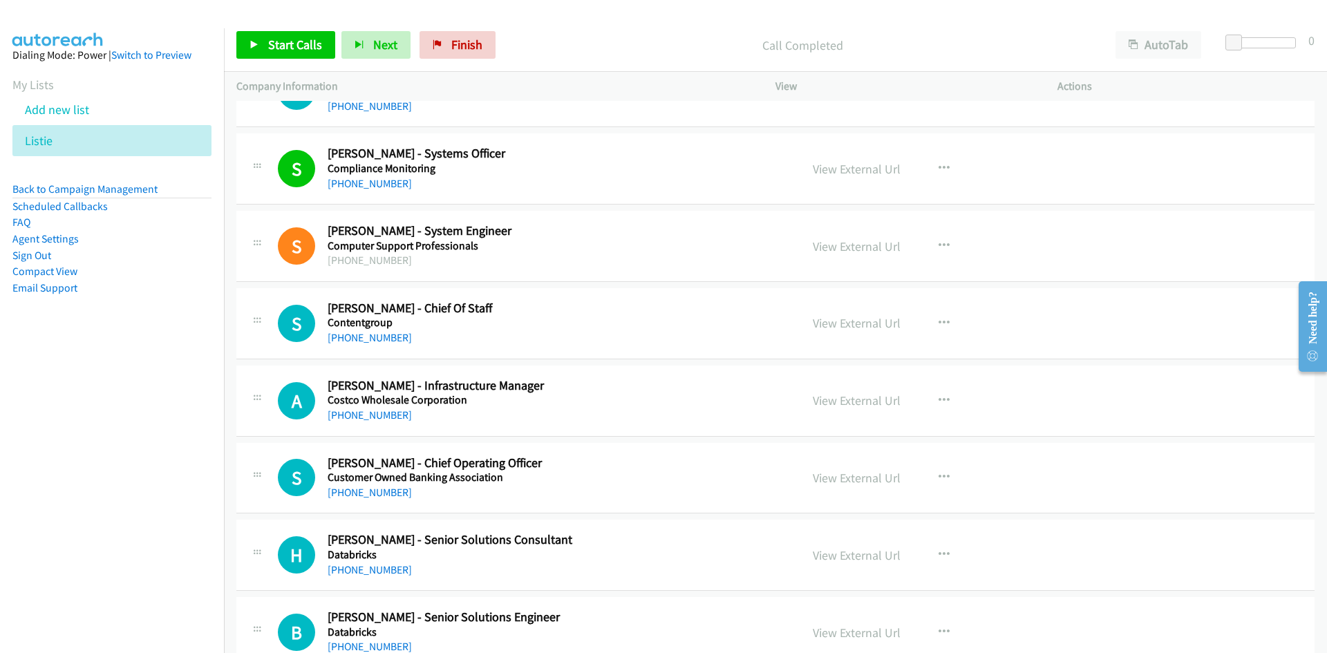
scroll to position [3870, 0]
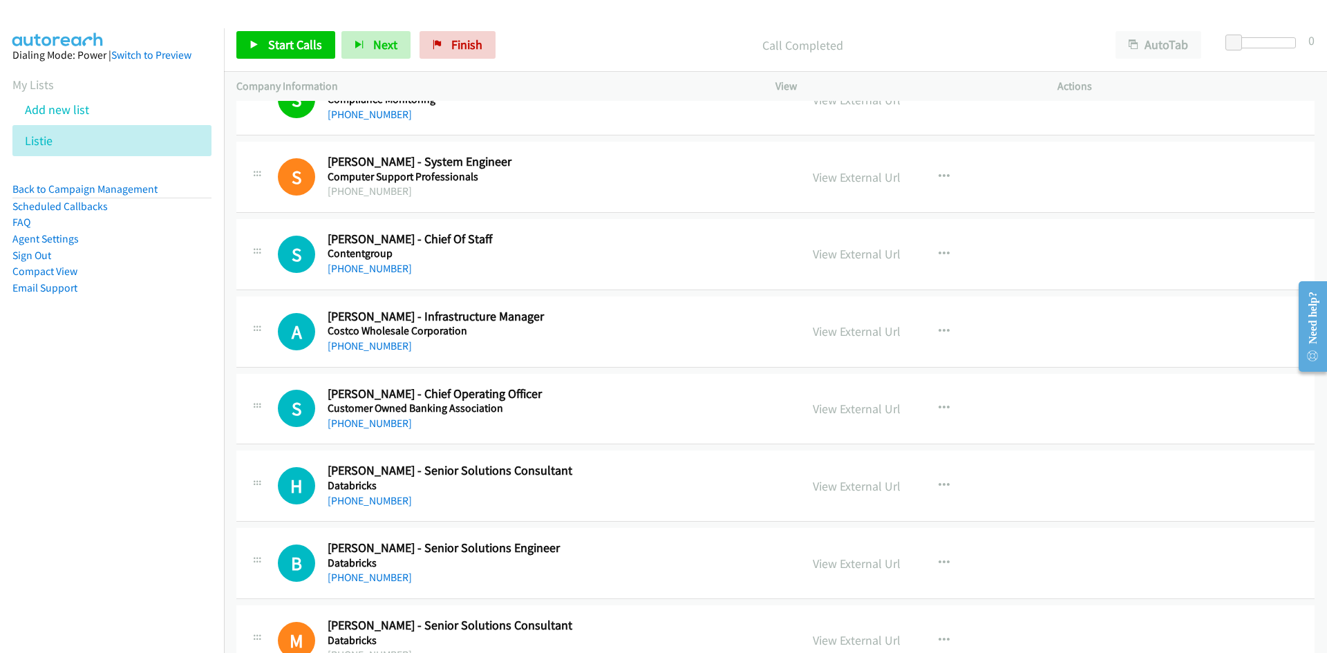
drag, startPoint x: 379, startPoint y: 340, endPoint x: 57, endPoint y: 446, distance: 338.5
click at [379, 340] on link "[PHONE_NUMBER]" at bounding box center [370, 345] width 84 height 13
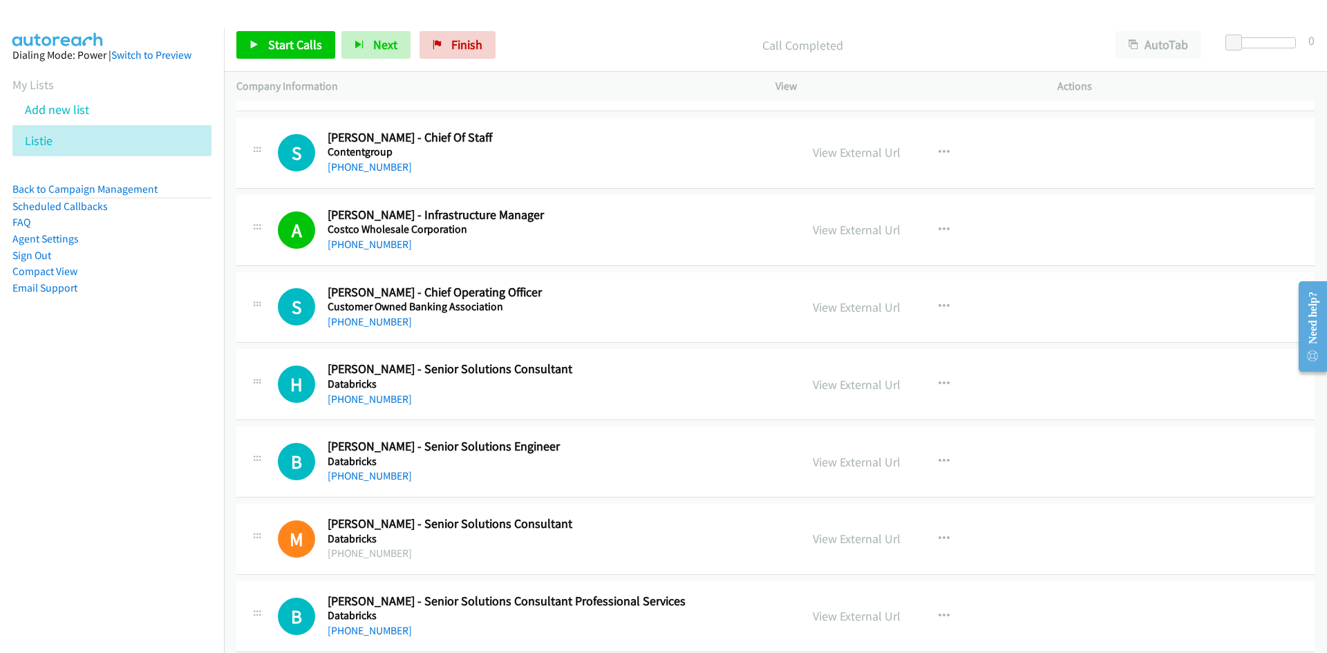
scroll to position [4008, 0]
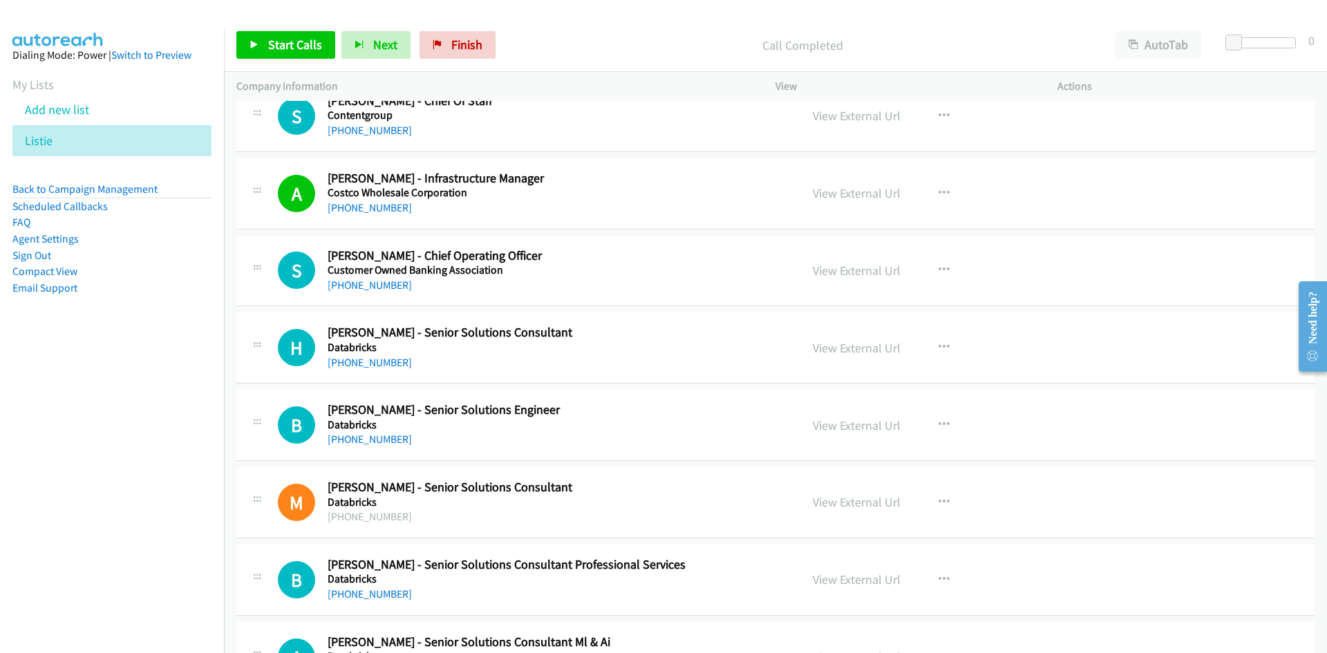
drag, startPoint x: 377, startPoint y: 285, endPoint x: 18, endPoint y: 459, distance: 399.3
click at [377, 285] on link "[PHONE_NUMBER]" at bounding box center [370, 284] width 84 height 13
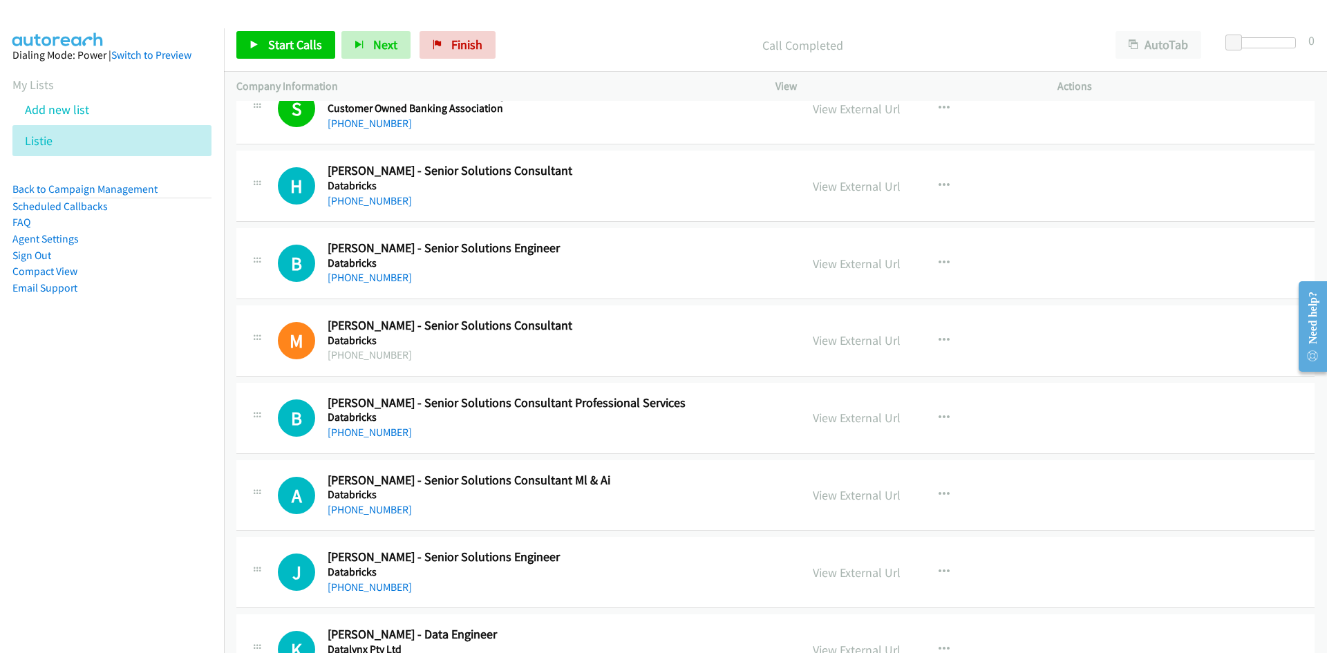
scroll to position [4146, 0]
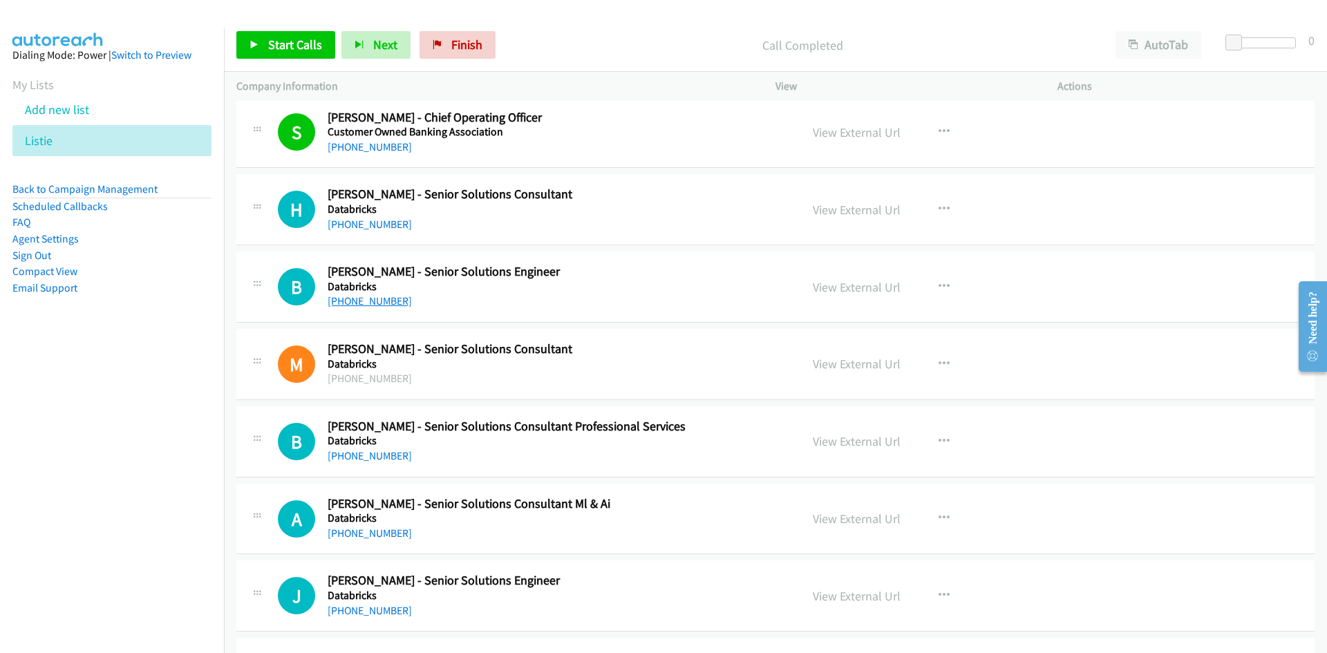
drag, startPoint x: 377, startPoint y: 304, endPoint x: 65, endPoint y: 384, distance: 322.3
click at [377, 304] on link "[PHONE_NUMBER]" at bounding box center [370, 300] width 84 height 13
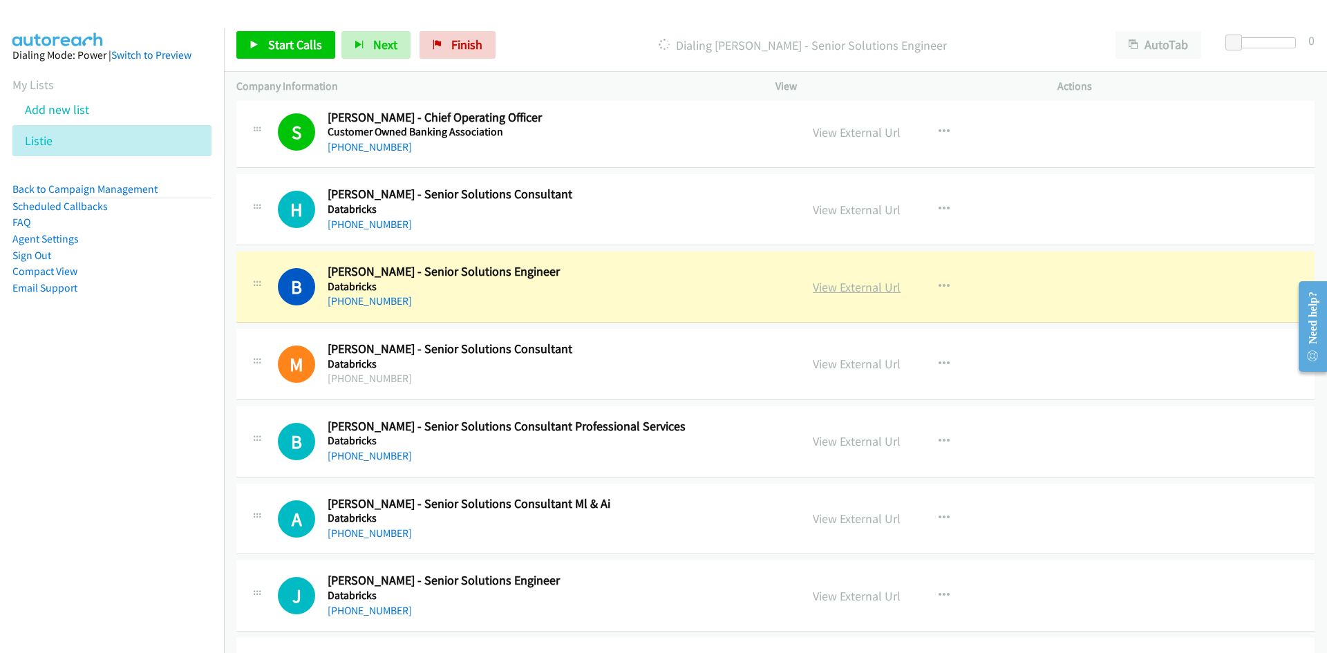
click at [858, 288] on link "View External Url" at bounding box center [857, 287] width 88 height 16
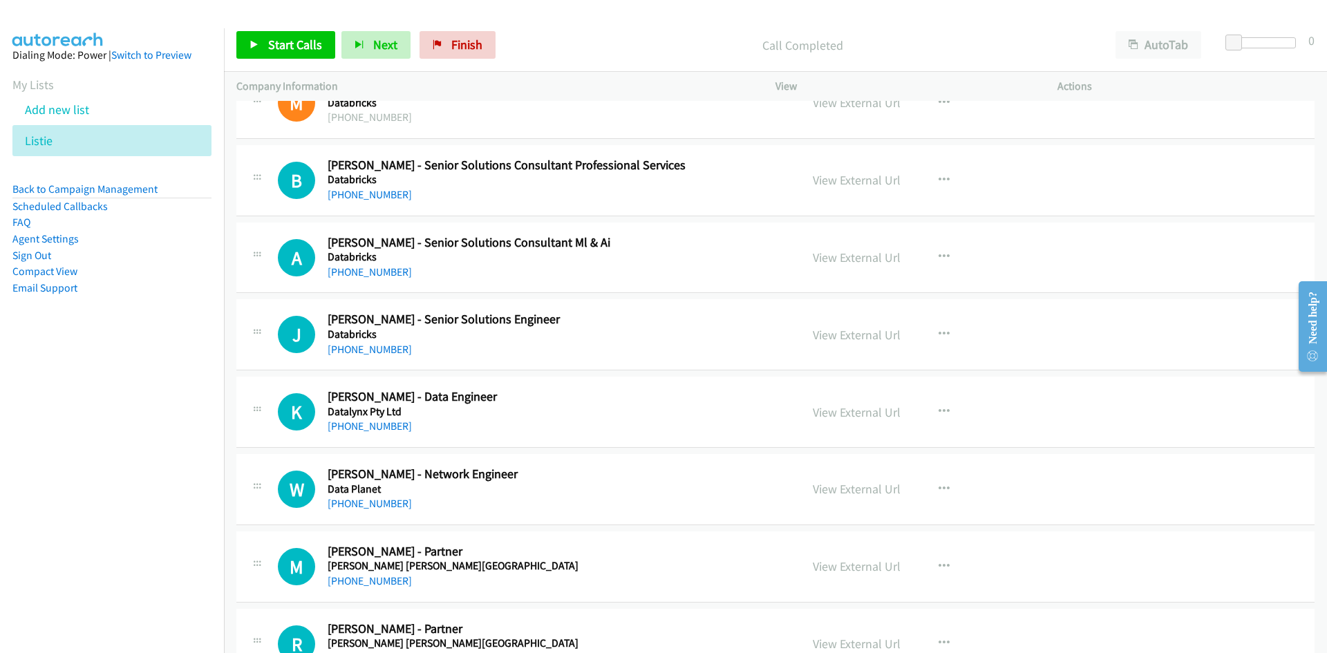
scroll to position [4422, 0]
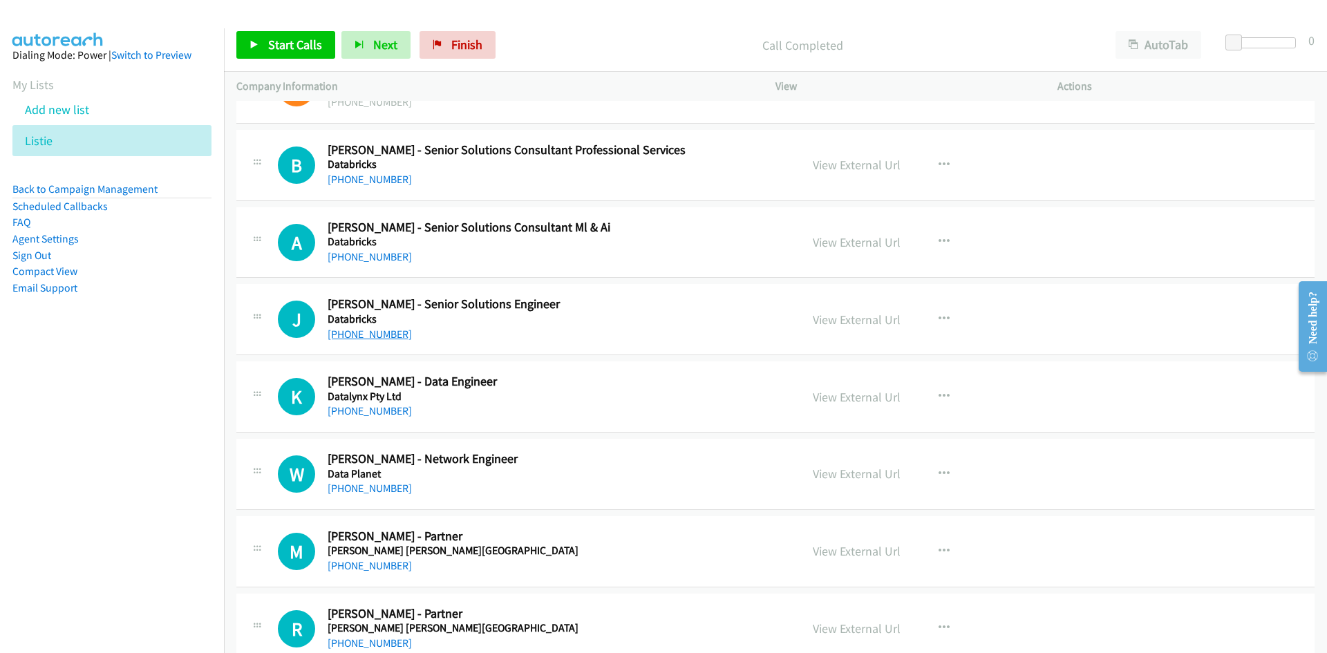
click at [370, 337] on link "[PHONE_NUMBER]" at bounding box center [370, 334] width 84 height 13
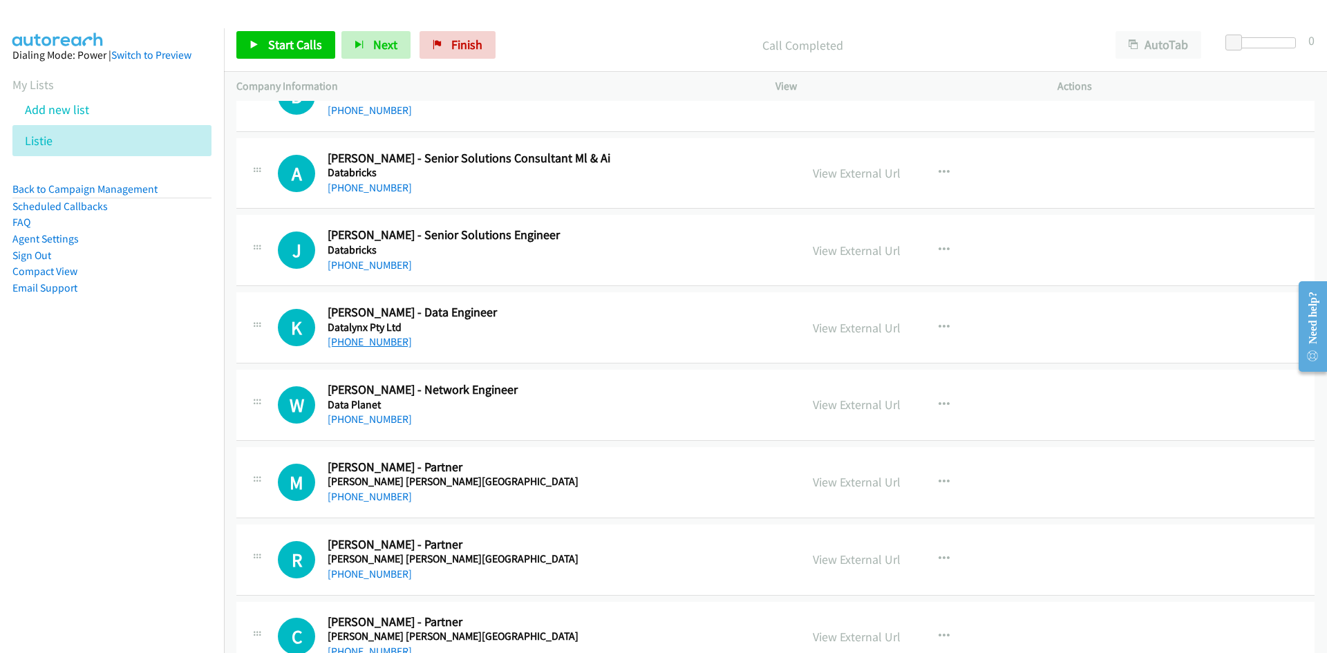
drag, startPoint x: 384, startPoint y: 341, endPoint x: 3, endPoint y: 427, distance: 390.3
click at [384, 341] on link "[PHONE_NUMBER]" at bounding box center [370, 341] width 84 height 13
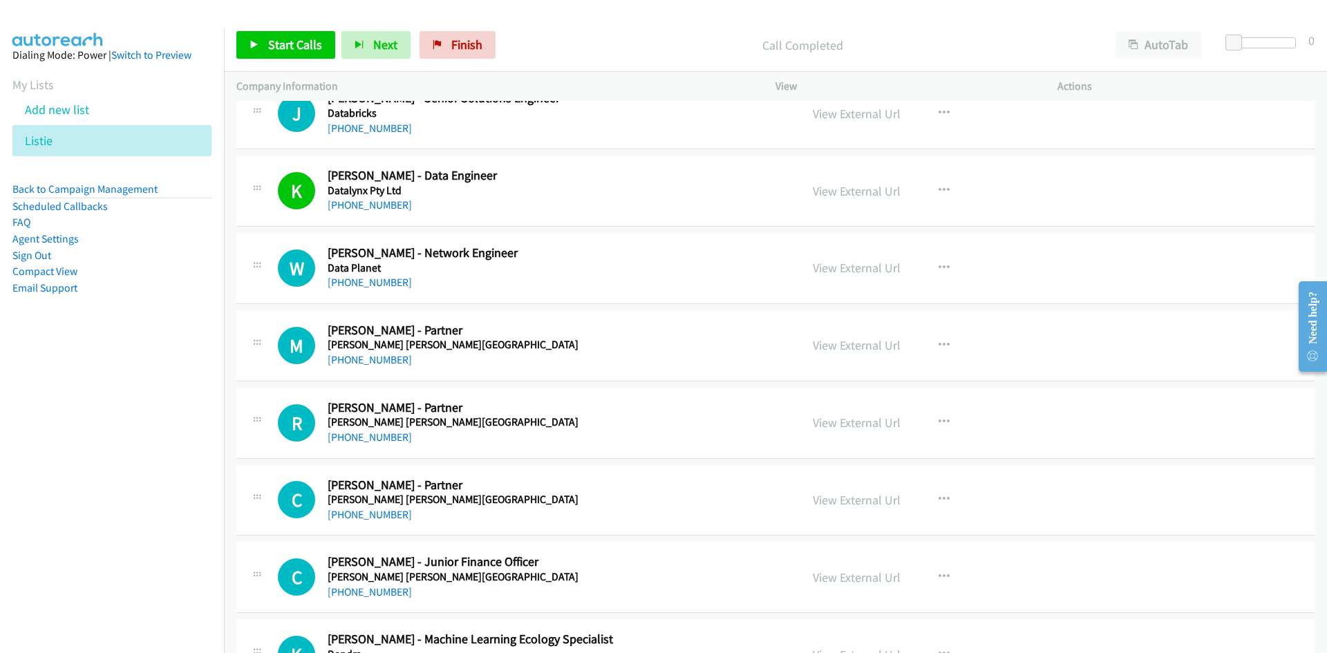
scroll to position [4630, 0]
click at [386, 281] on link "[PHONE_NUMBER]" at bounding box center [370, 280] width 84 height 13
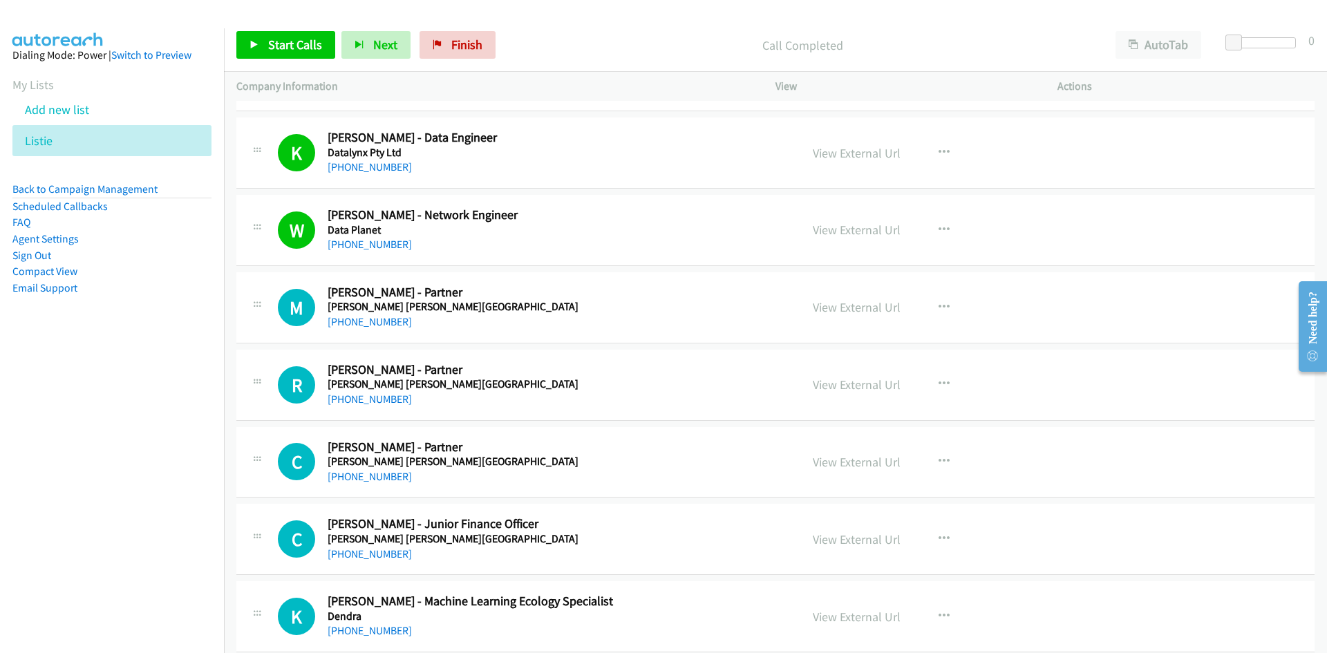
scroll to position [4699, 0]
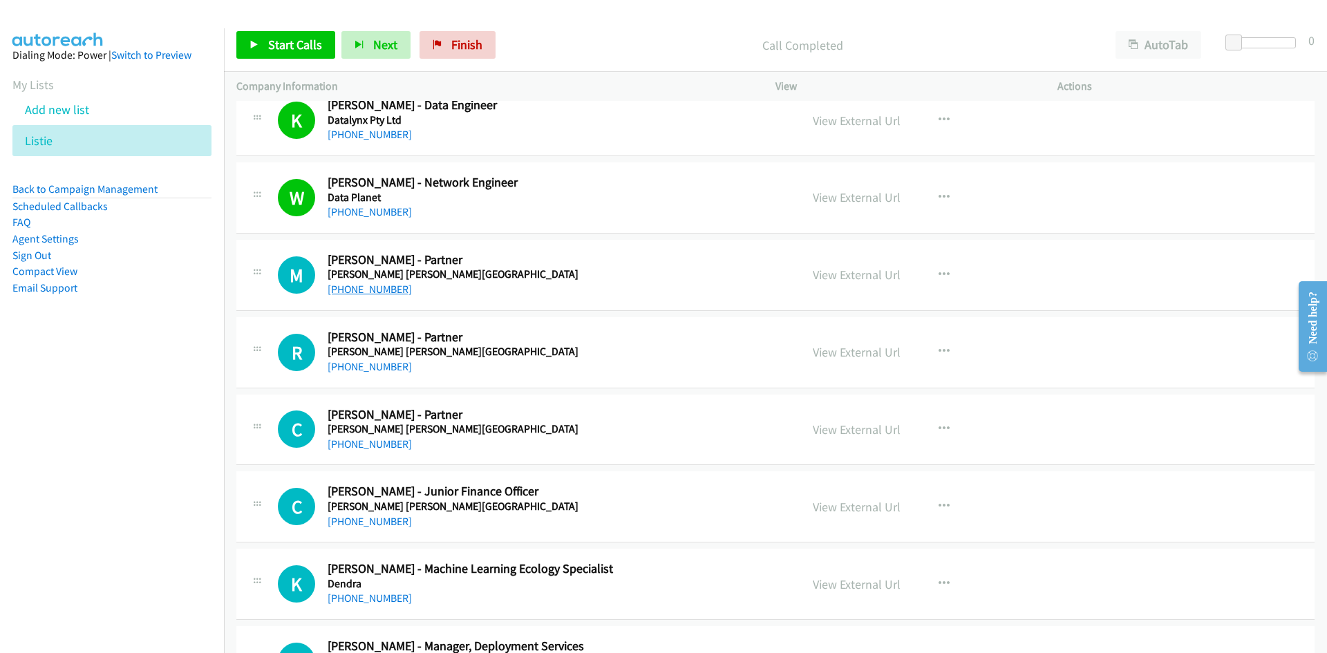
click at [388, 294] on link "[PHONE_NUMBER]" at bounding box center [370, 289] width 84 height 13
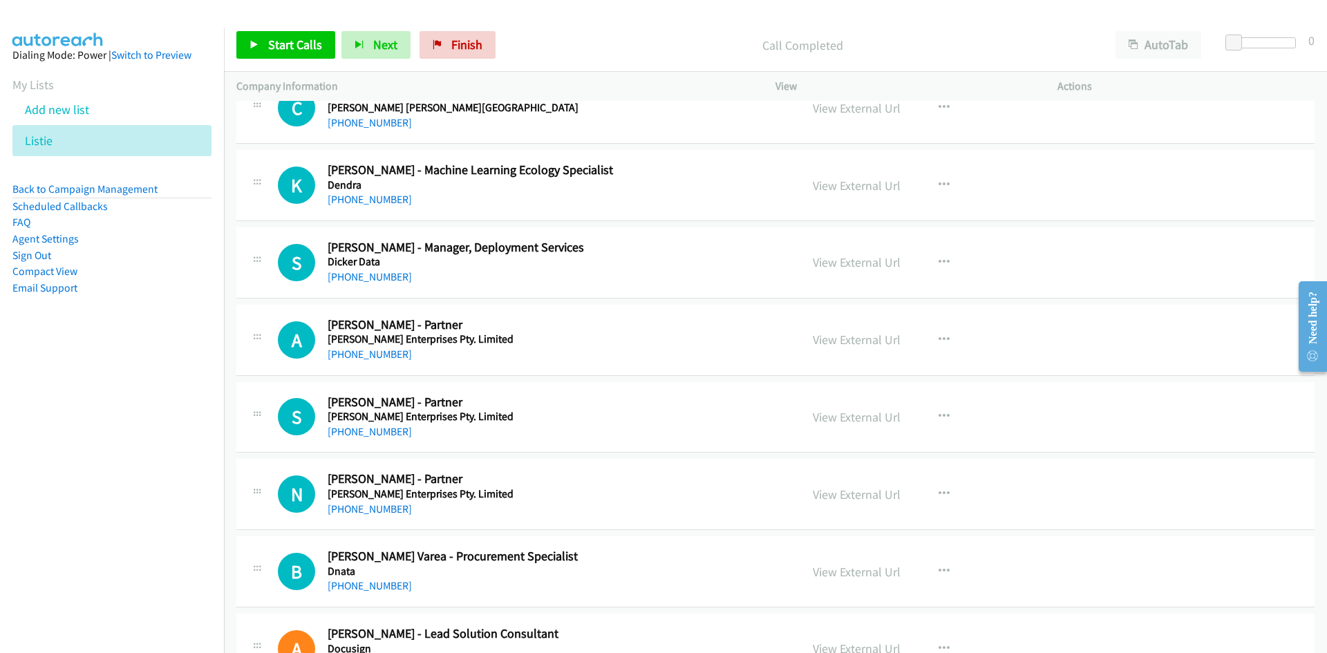
scroll to position [5114, 0]
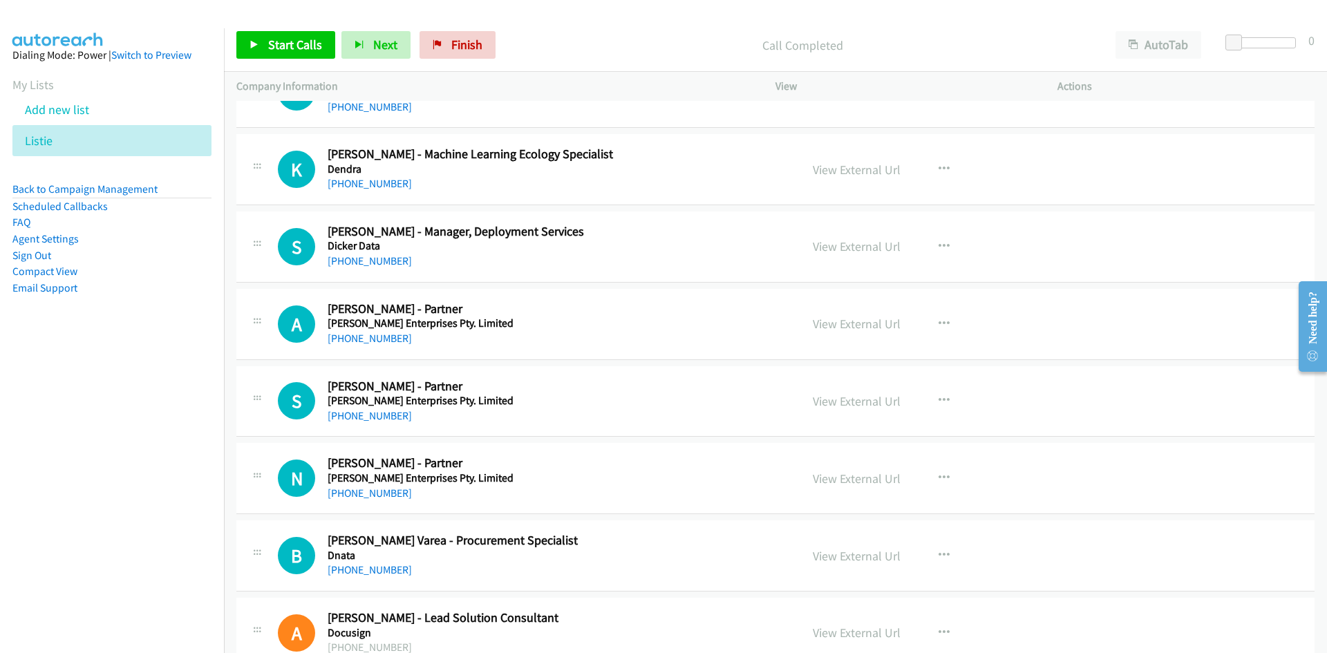
drag, startPoint x: 369, startPoint y: 341, endPoint x: 1, endPoint y: 469, distance: 389.9
click at [399, 337] on div "[PHONE_NUMBER]" at bounding box center [542, 338] width 429 height 17
click at [367, 337] on link "[PHONE_NUMBER]" at bounding box center [370, 338] width 84 height 13
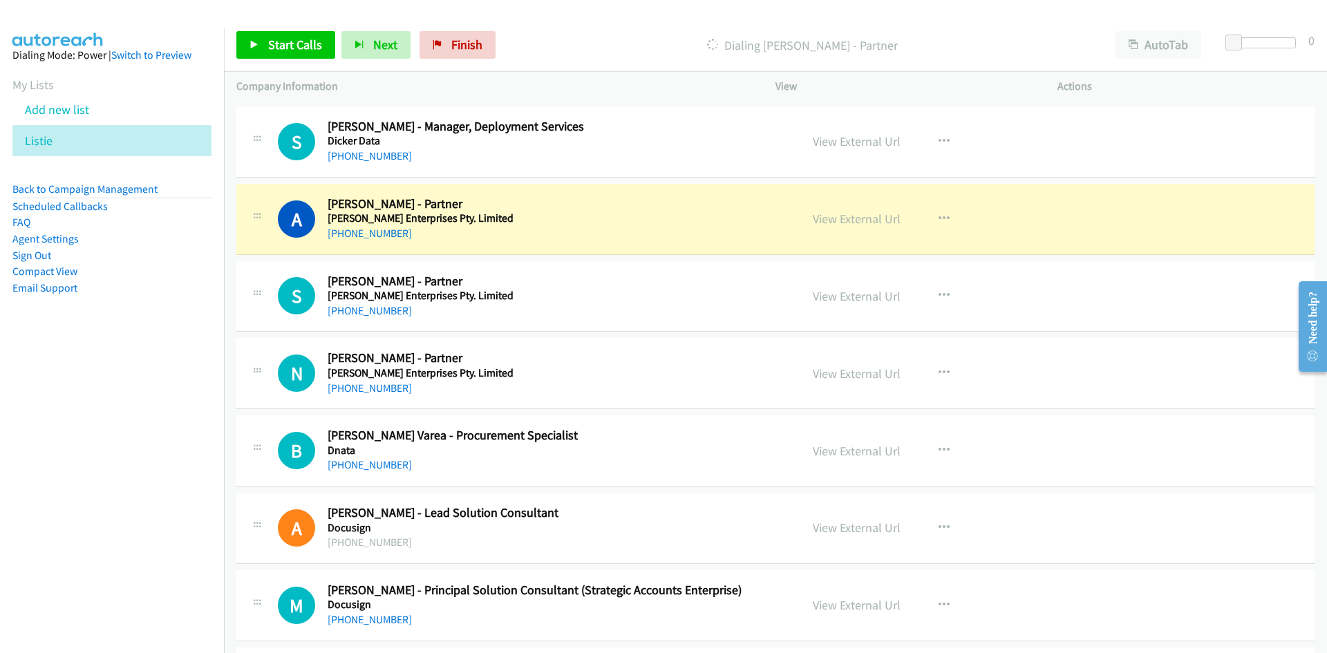
scroll to position [5252, 0]
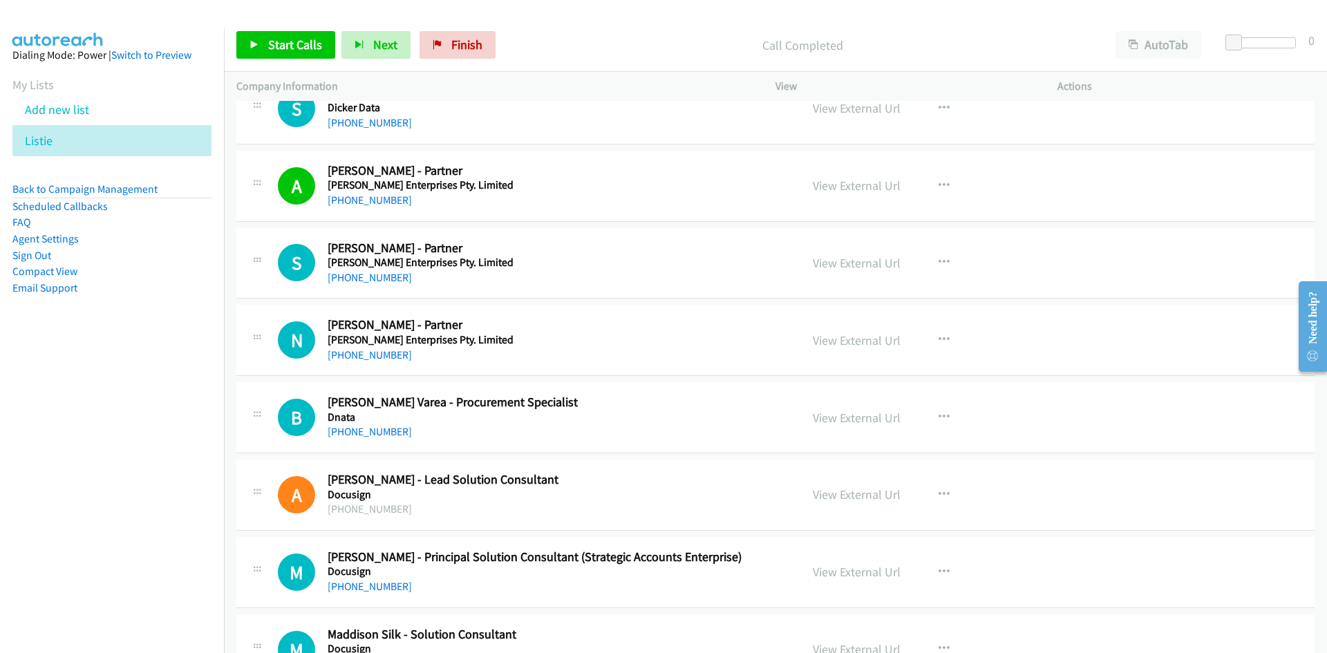
drag, startPoint x: 386, startPoint y: 281, endPoint x: 15, endPoint y: 366, distance: 380.7
click at [386, 281] on link "[PHONE_NUMBER]" at bounding box center [370, 277] width 84 height 13
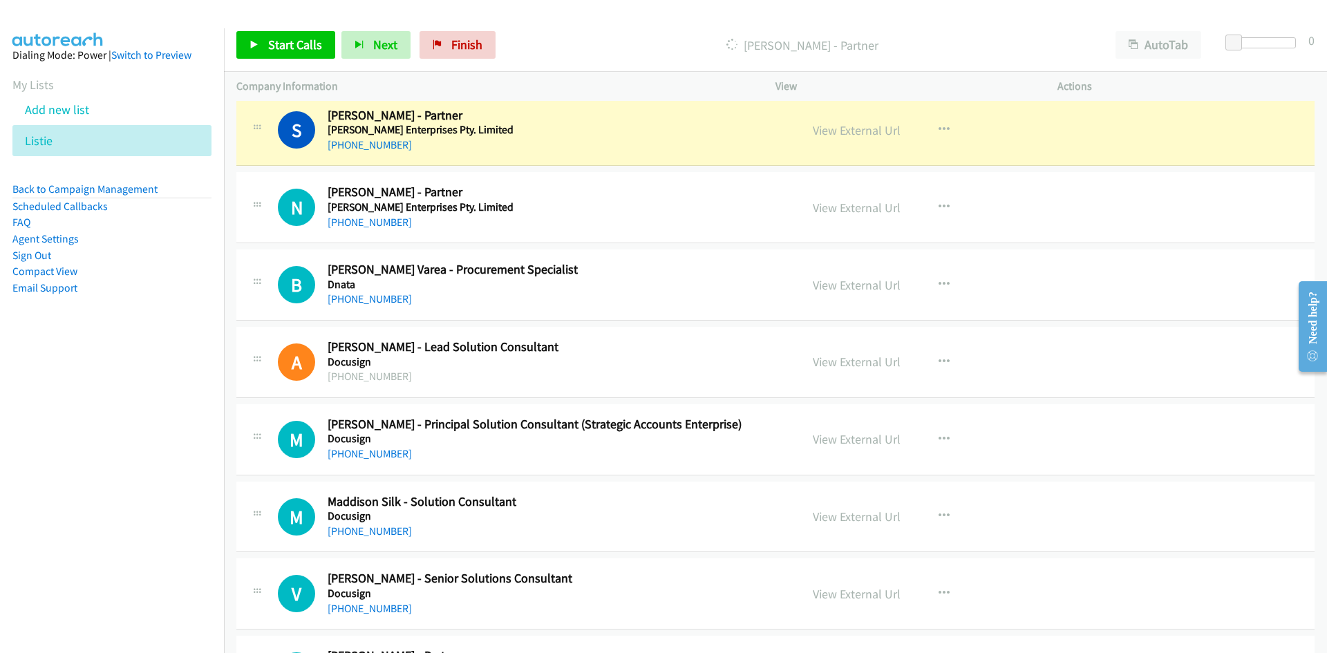
scroll to position [5390, 0]
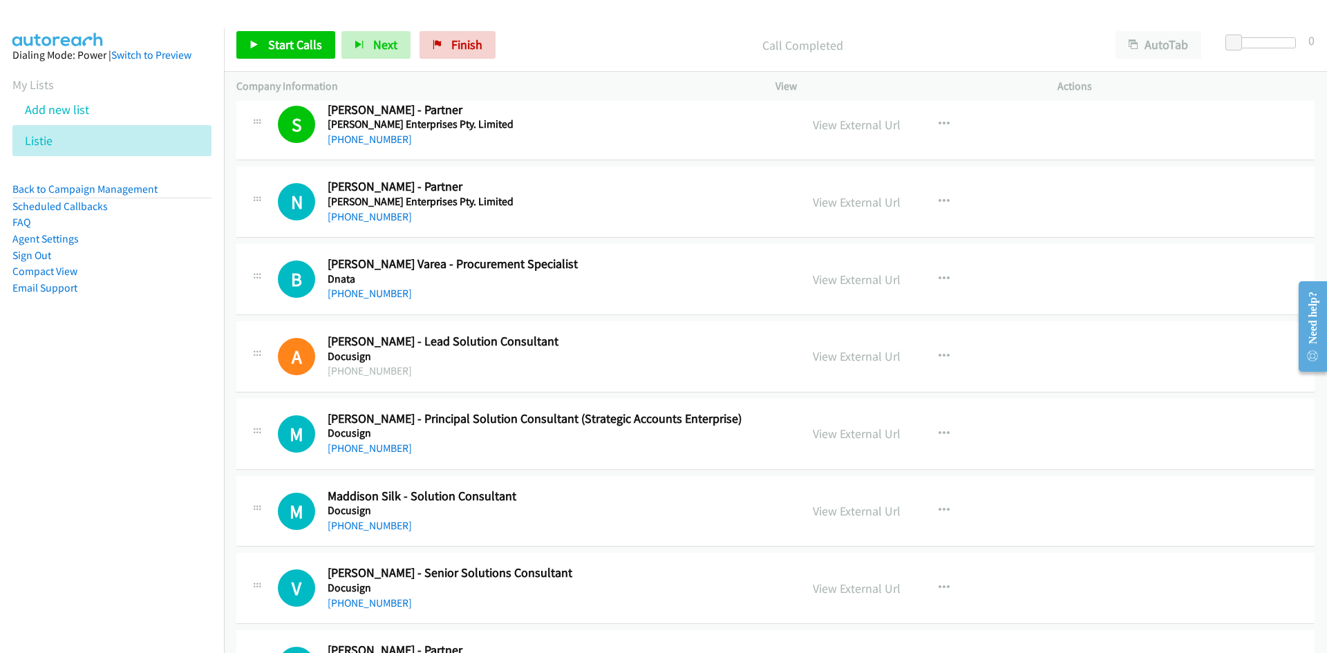
drag, startPoint x: 373, startPoint y: 221, endPoint x: 135, endPoint y: 241, distance: 238.6
click at [373, 221] on link "[PHONE_NUMBER]" at bounding box center [370, 216] width 84 height 13
drag, startPoint x: 362, startPoint y: 297, endPoint x: 149, endPoint y: 421, distance: 246.2
click at [362, 297] on link "[PHONE_NUMBER]" at bounding box center [370, 293] width 84 height 13
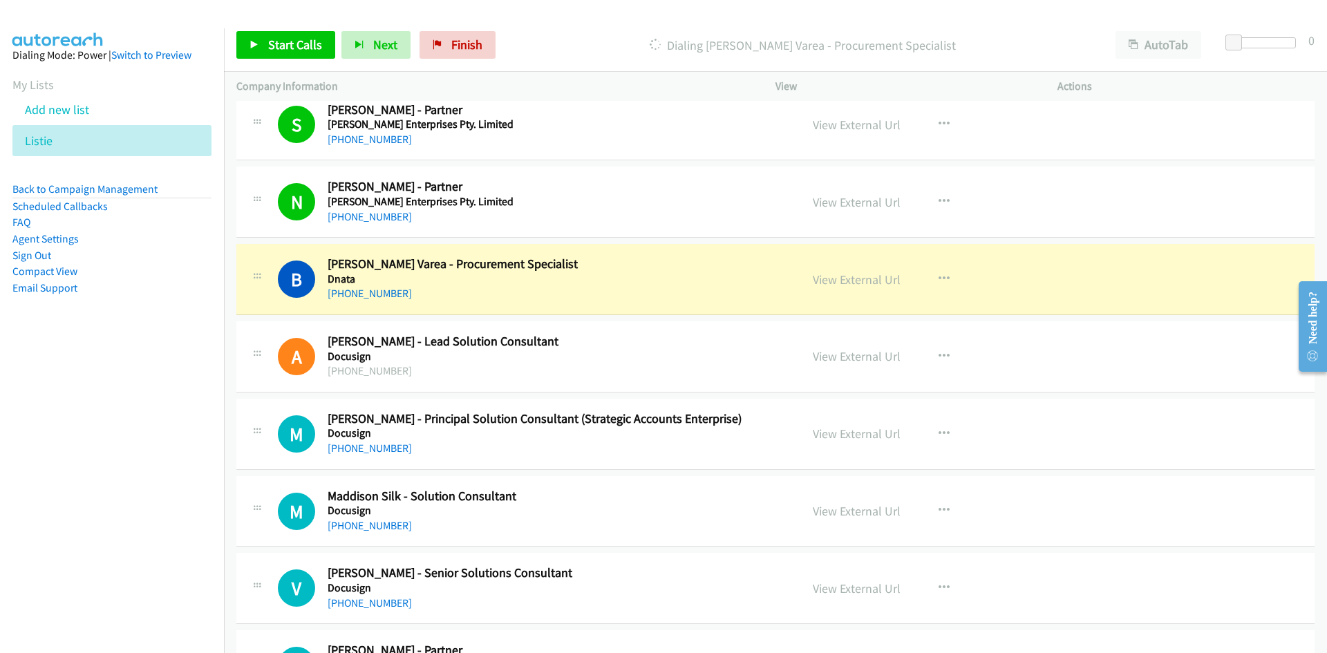
scroll to position [5459, 0]
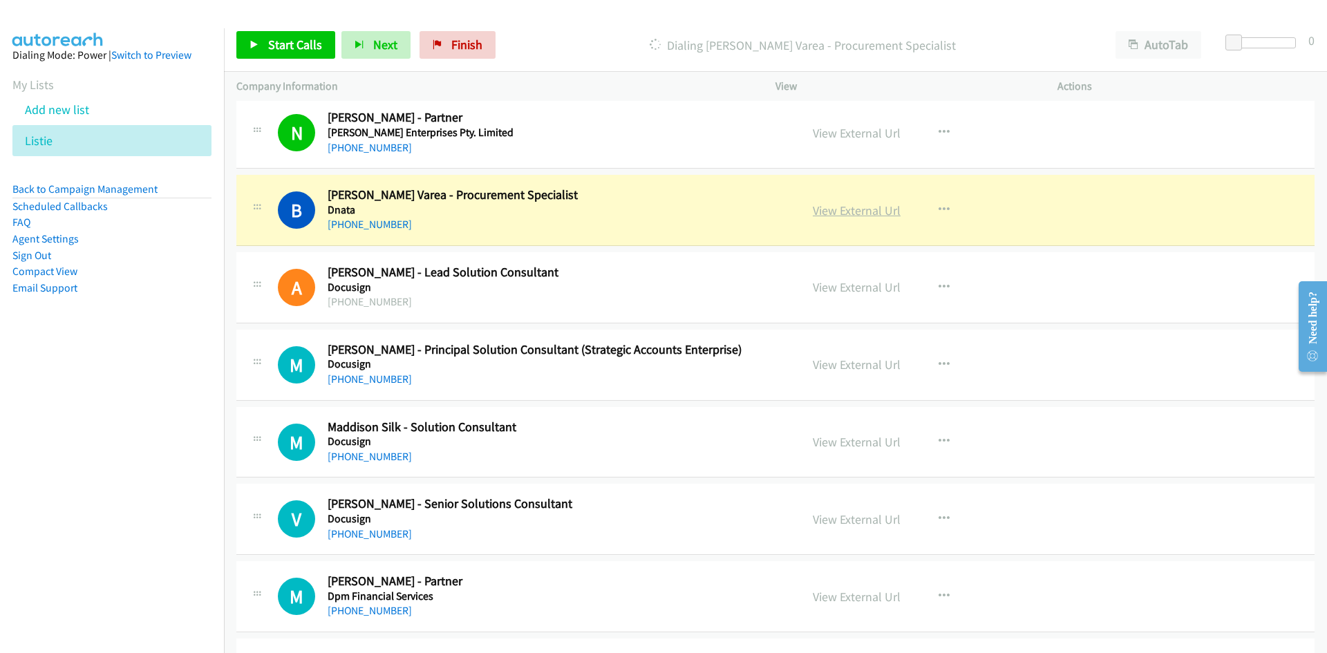
click at [858, 214] on link "View External Url" at bounding box center [857, 210] width 88 height 16
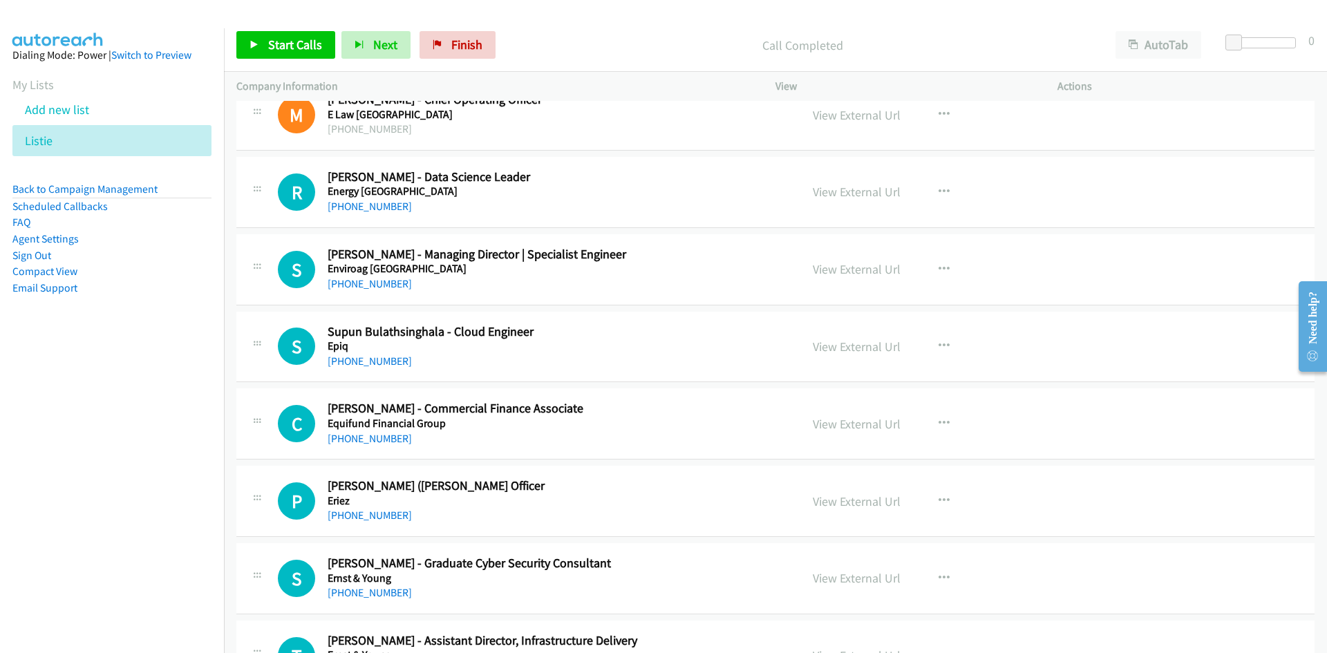
scroll to position [6426, 0]
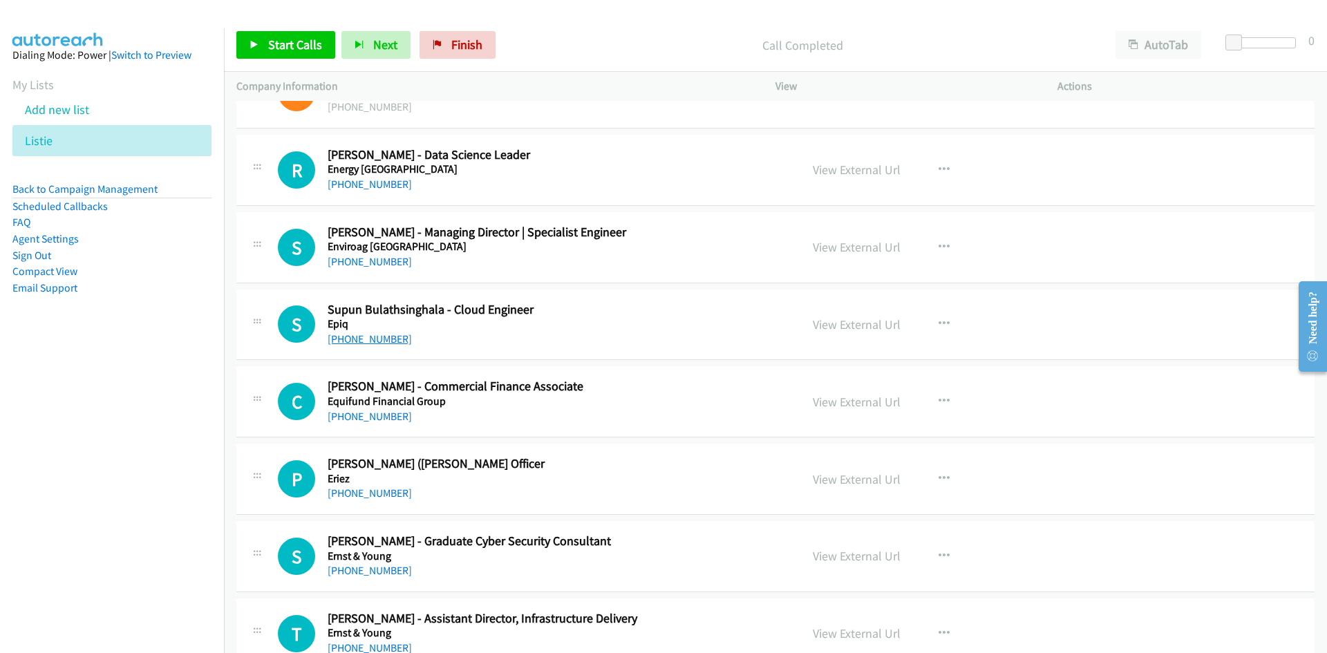
click at [386, 341] on link "[PHONE_NUMBER]" at bounding box center [370, 338] width 84 height 13
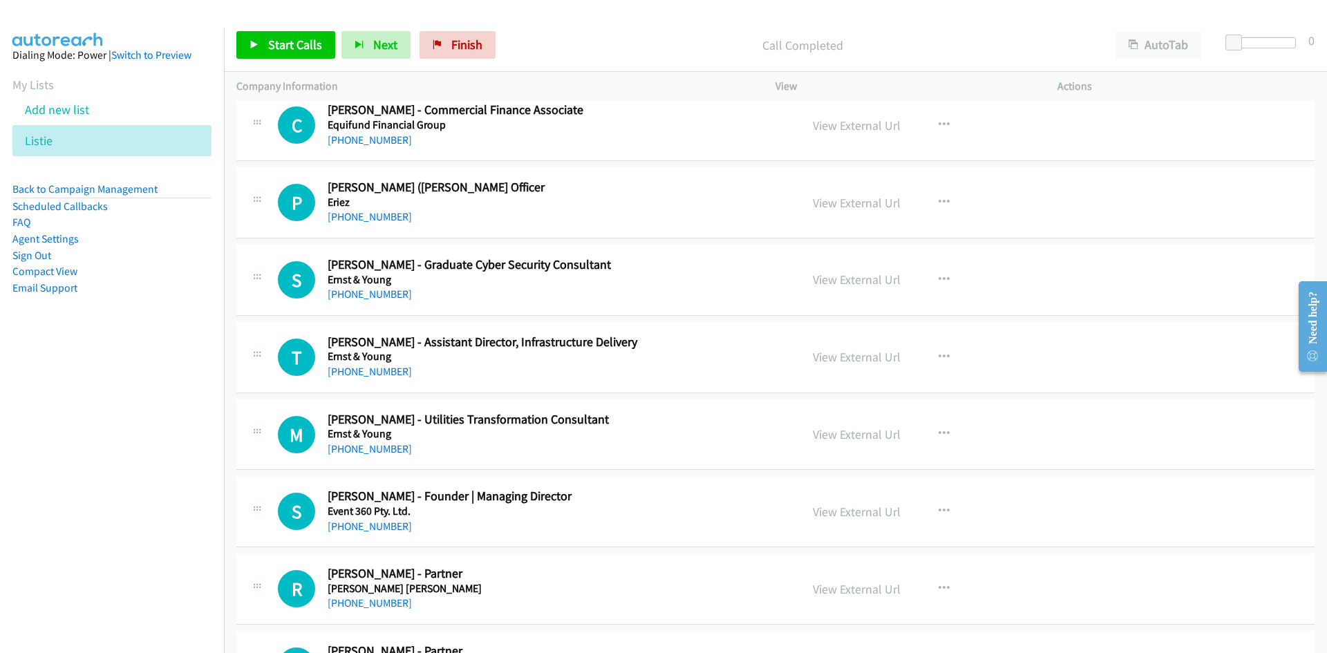
scroll to position [6772, 0]
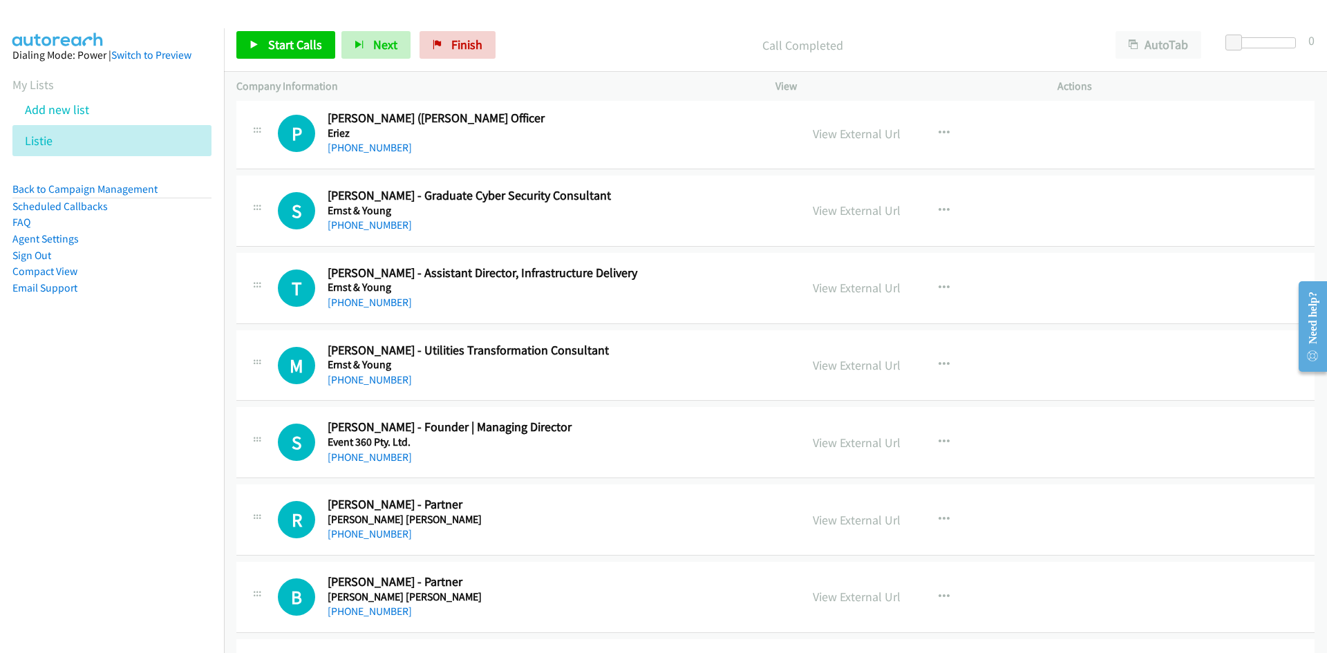
drag, startPoint x: 383, startPoint y: 301, endPoint x: 50, endPoint y: 395, distance: 345.6
click at [383, 301] on link "[PHONE_NUMBER]" at bounding box center [370, 302] width 84 height 13
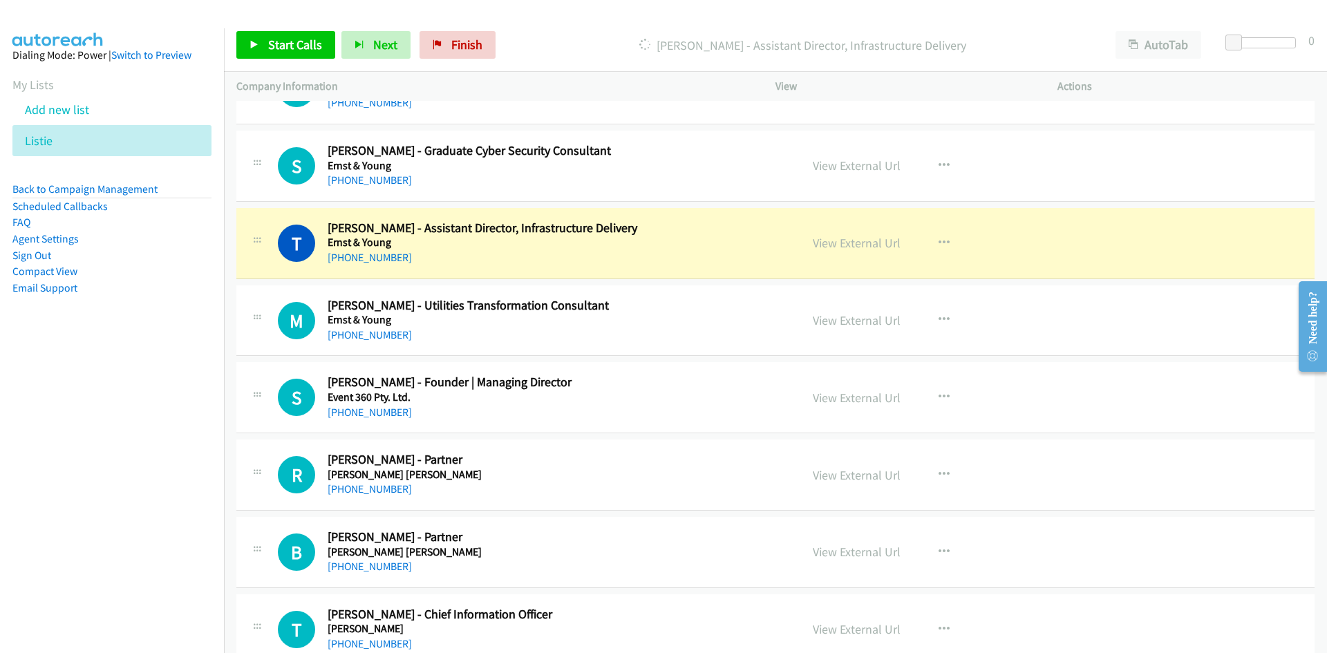
scroll to position [6841, 0]
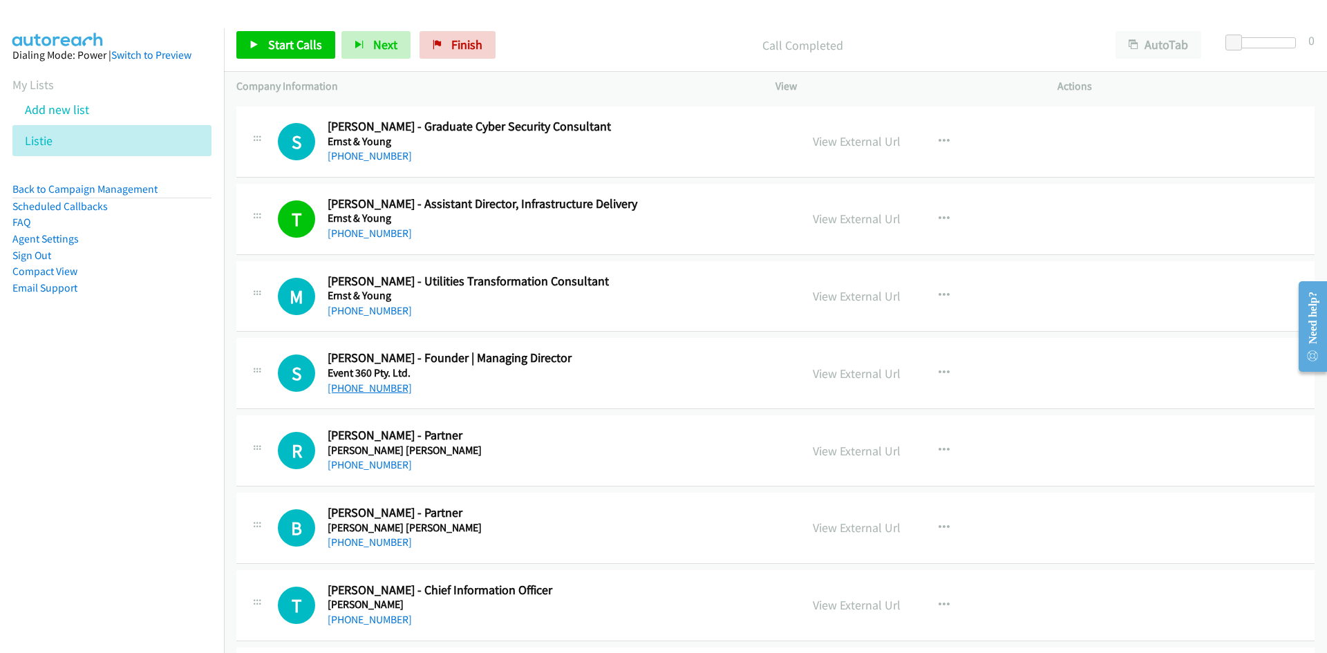
drag, startPoint x: 370, startPoint y: 384, endPoint x: 0, endPoint y: 471, distance: 379.6
click at [370, 384] on link "[PHONE_NUMBER]" at bounding box center [370, 387] width 84 height 13
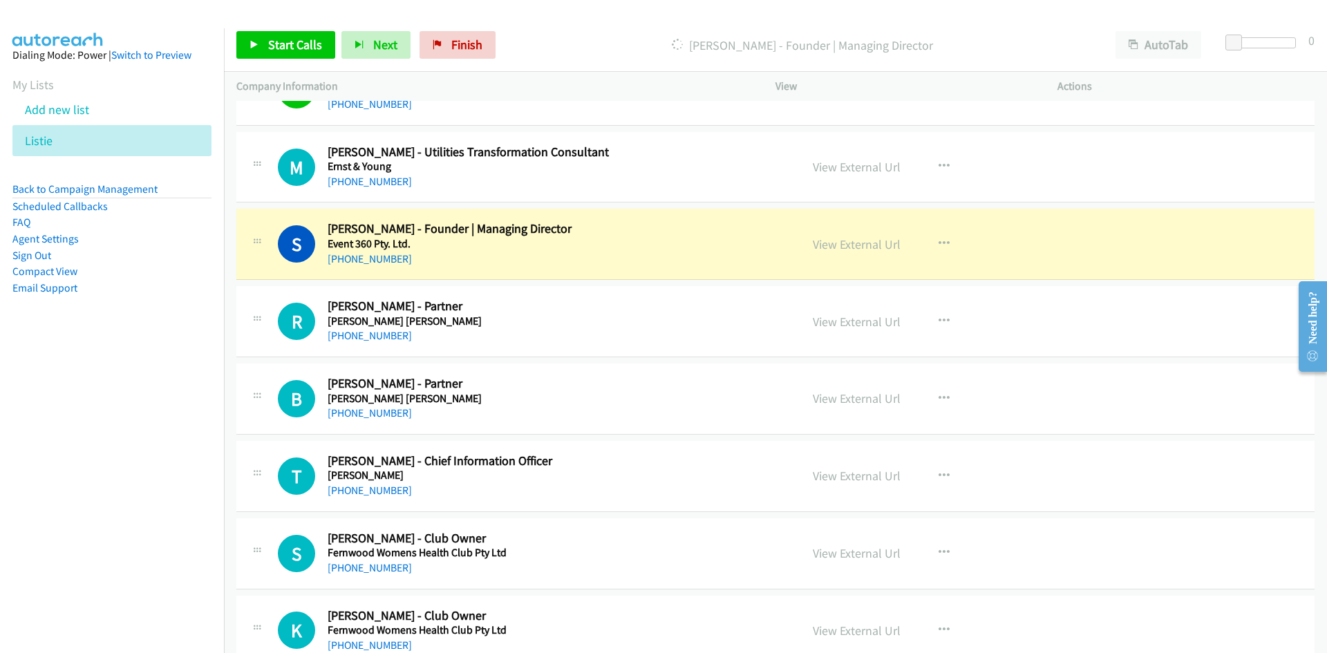
scroll to position [6979, 0]
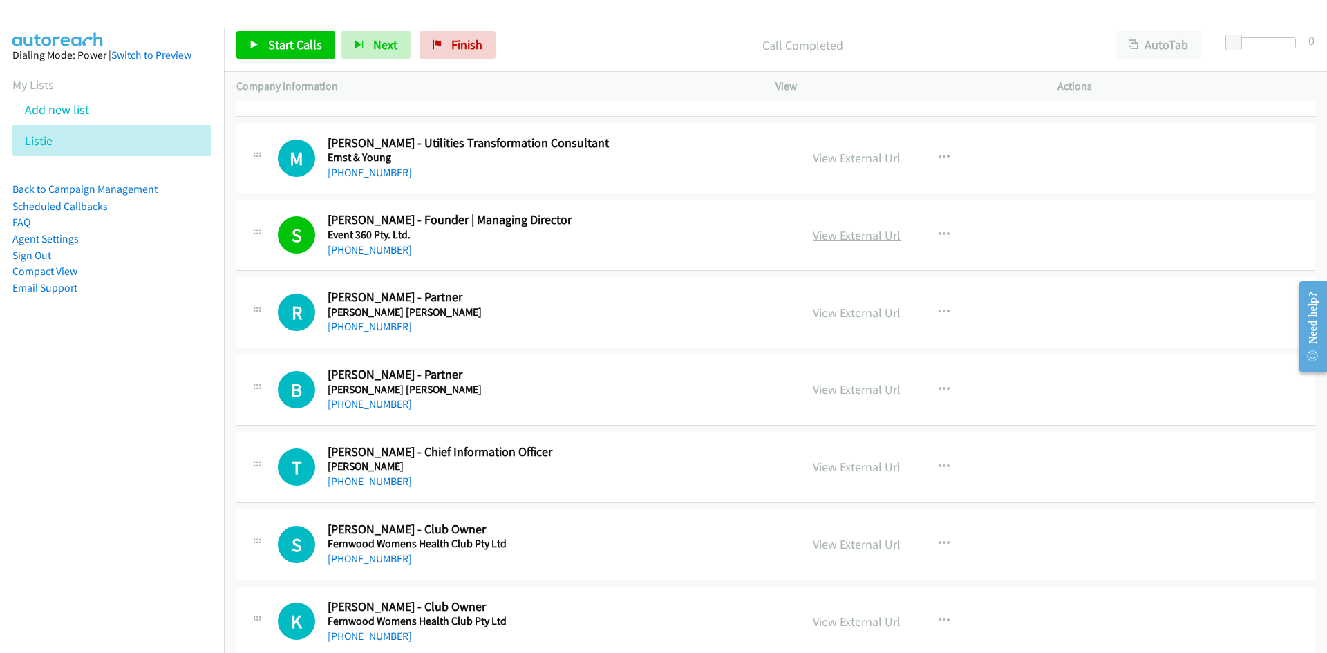
click at [866, 234] on link "View External Url" at bounding box center [857, 235] width 88 height 16
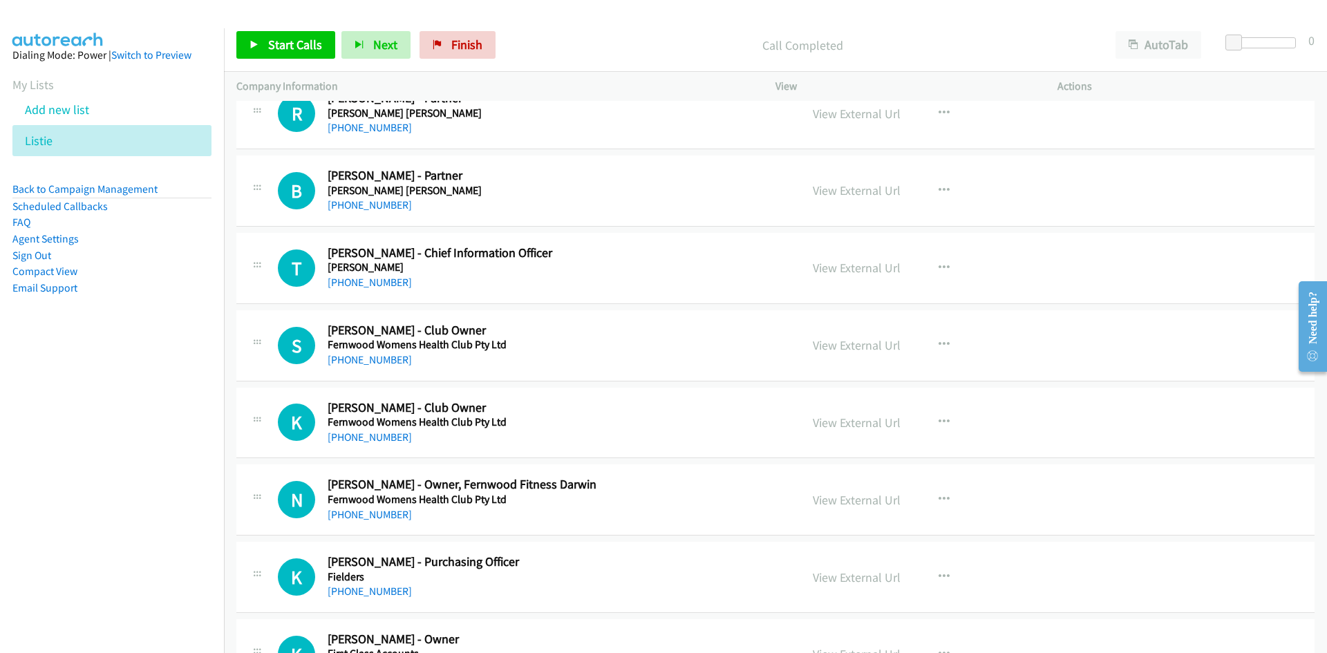
scroll to position [7187, 0]
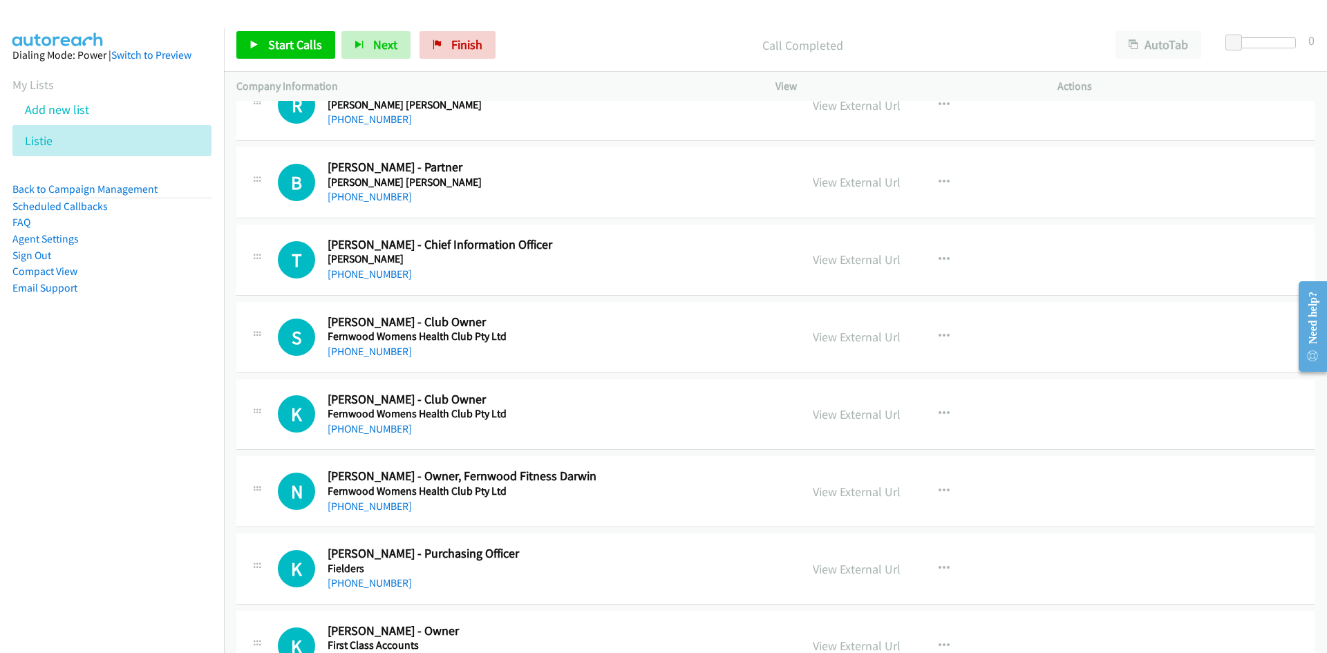
drag, startPoint x: 374, startPoint y: 272, endPoint x: 0, endPoint y: 386, distance: 390.6
click at [374, 272] on link "[PHONE_NUMBER]" at bounding box center [370, 273] width 84 height 13
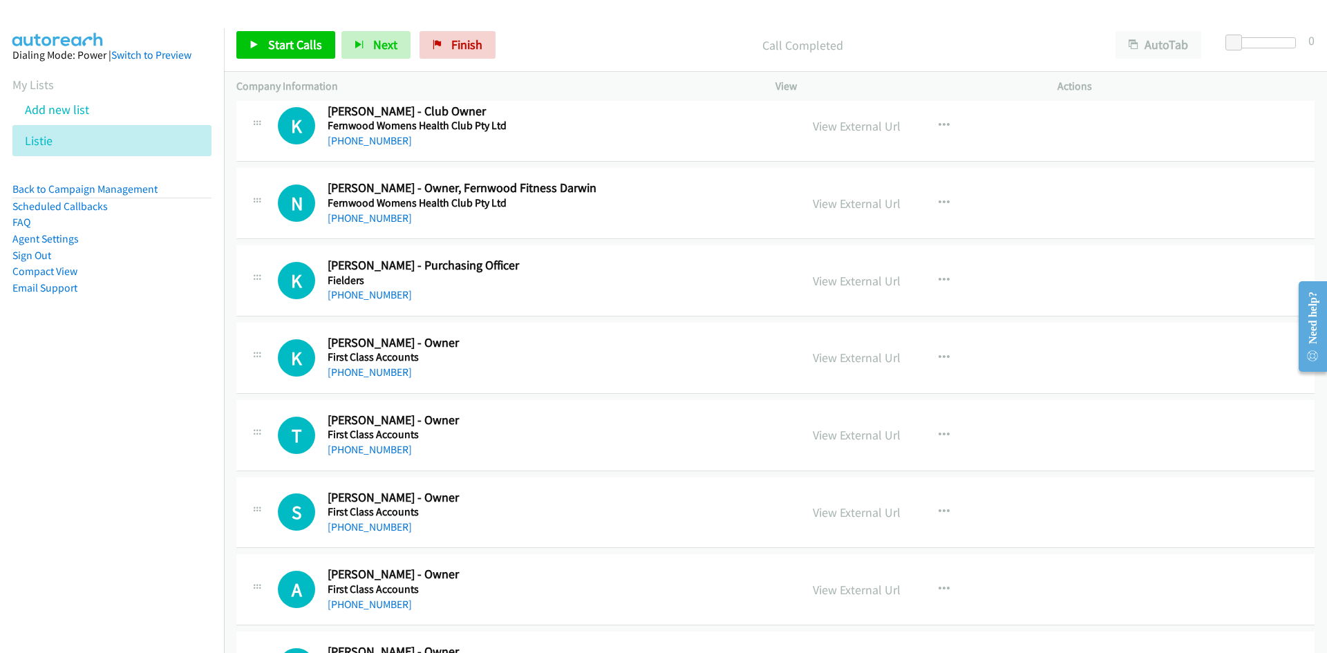
scroll to position [7463, 0]
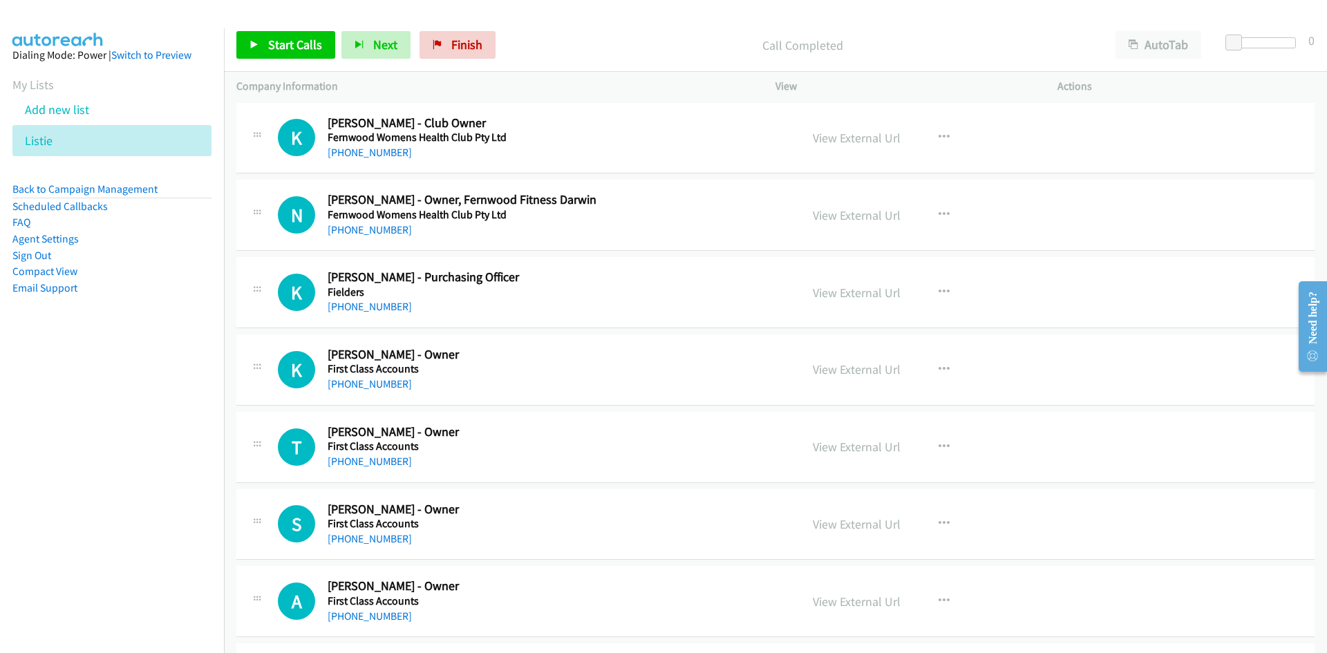
drag, startPoint x: 352, startPoint y: 384, endPoint x: 14, endPoint y: 472, distance: 349.8
click at [352, 384] on link "[PHONE_NUMBER]" at bounding box center [370, 383] width 84 height 13
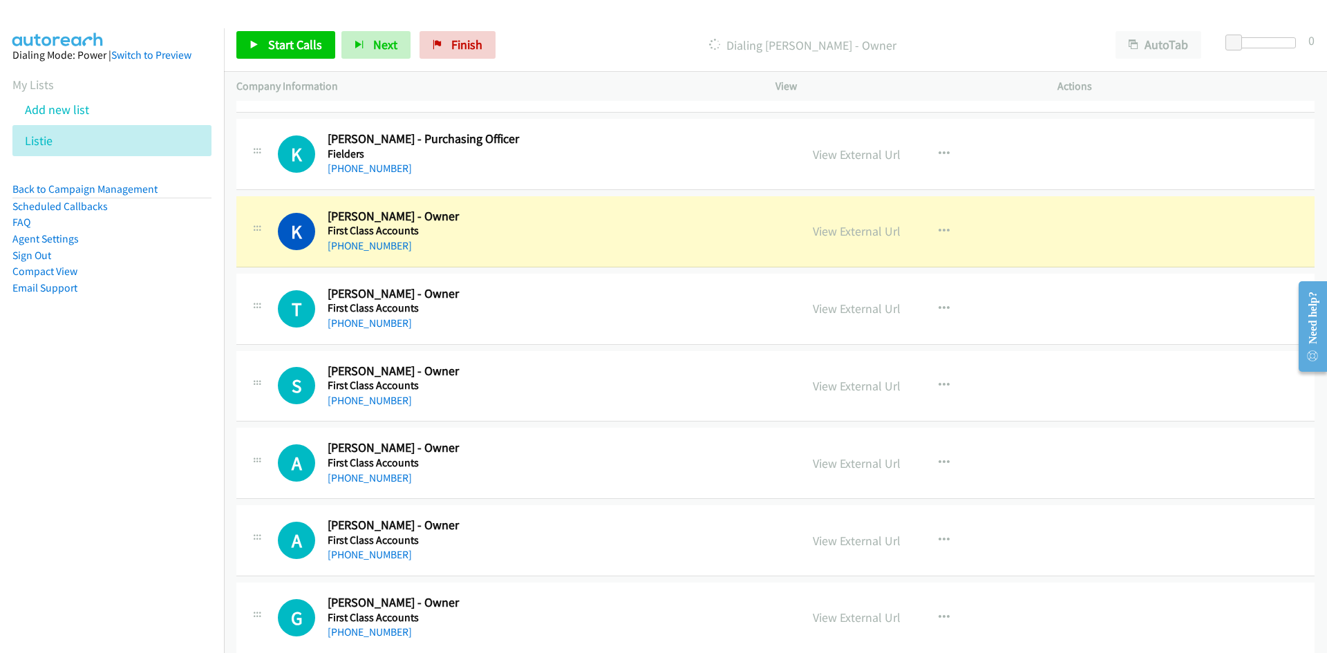
scroll to position [7670, 0]
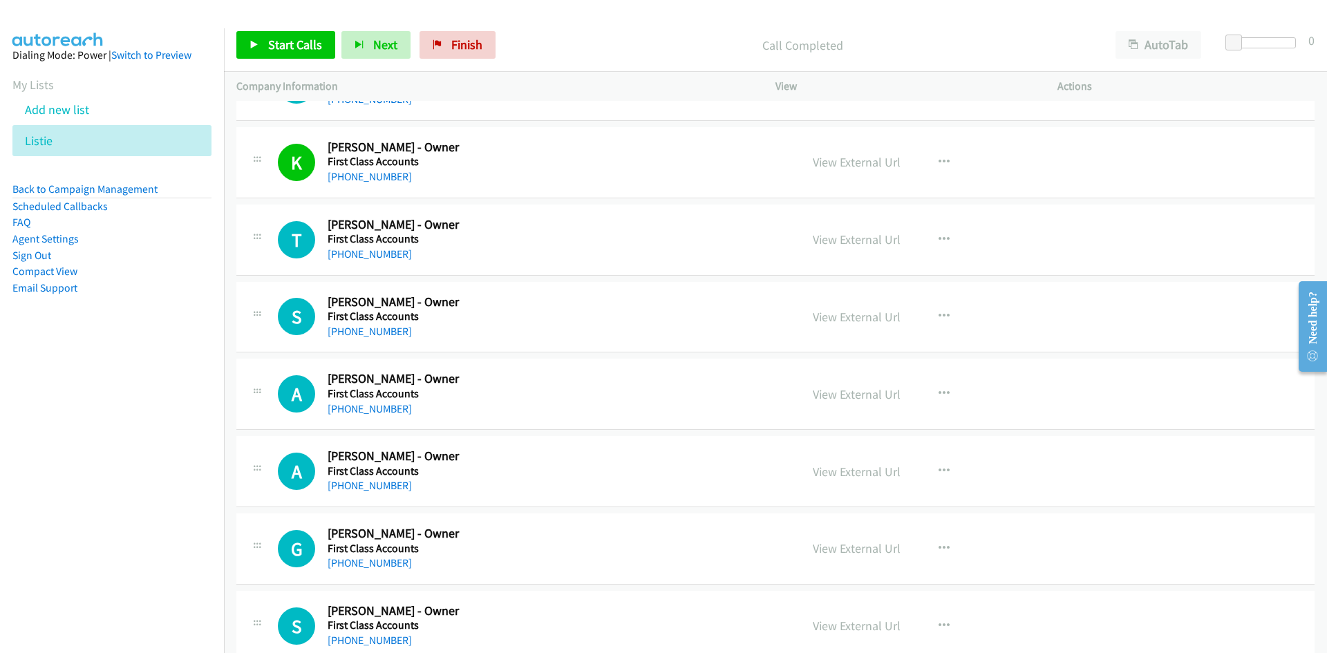
drag, startPoint x: 365, startPoint y: 254, endPoint x: 4, endPoint y: 405, distance: 390.9
click at [365, 254] on link "[PHONE_NUMBER]" at bounding box center [370, 253] width 84 height 13
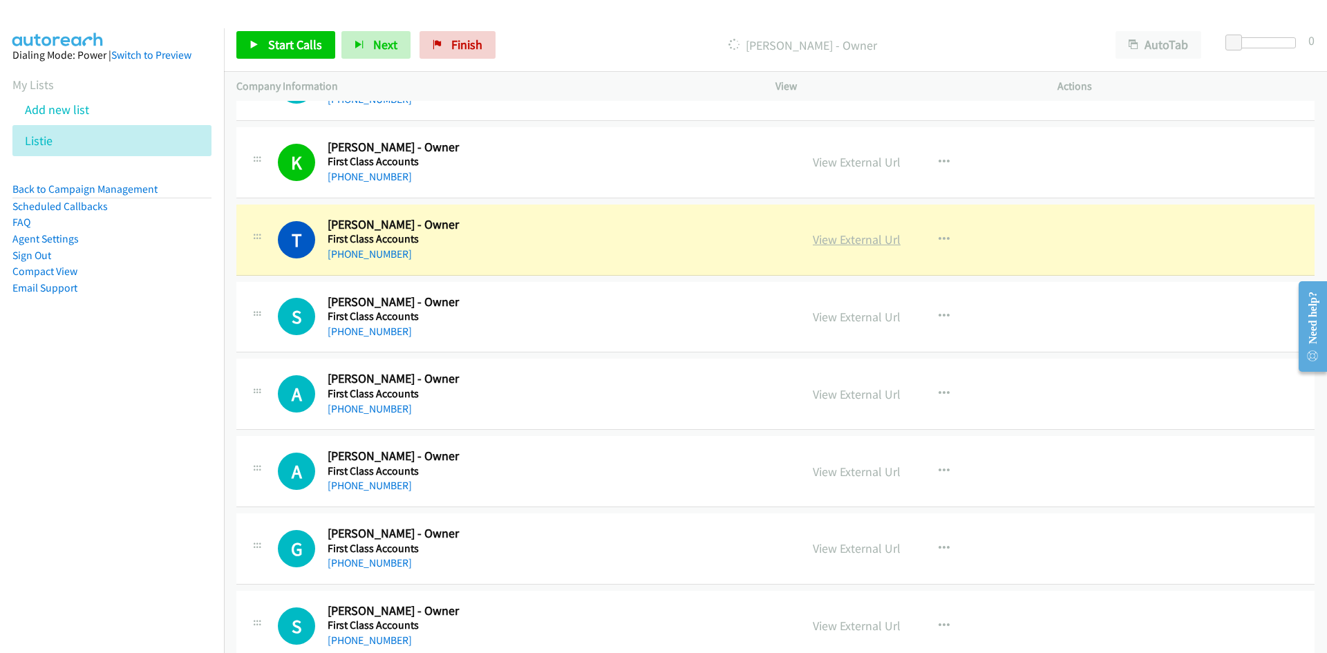
click at [844, 241] on link "View External Url" at bounding box center [857, 239] width 88 height 16
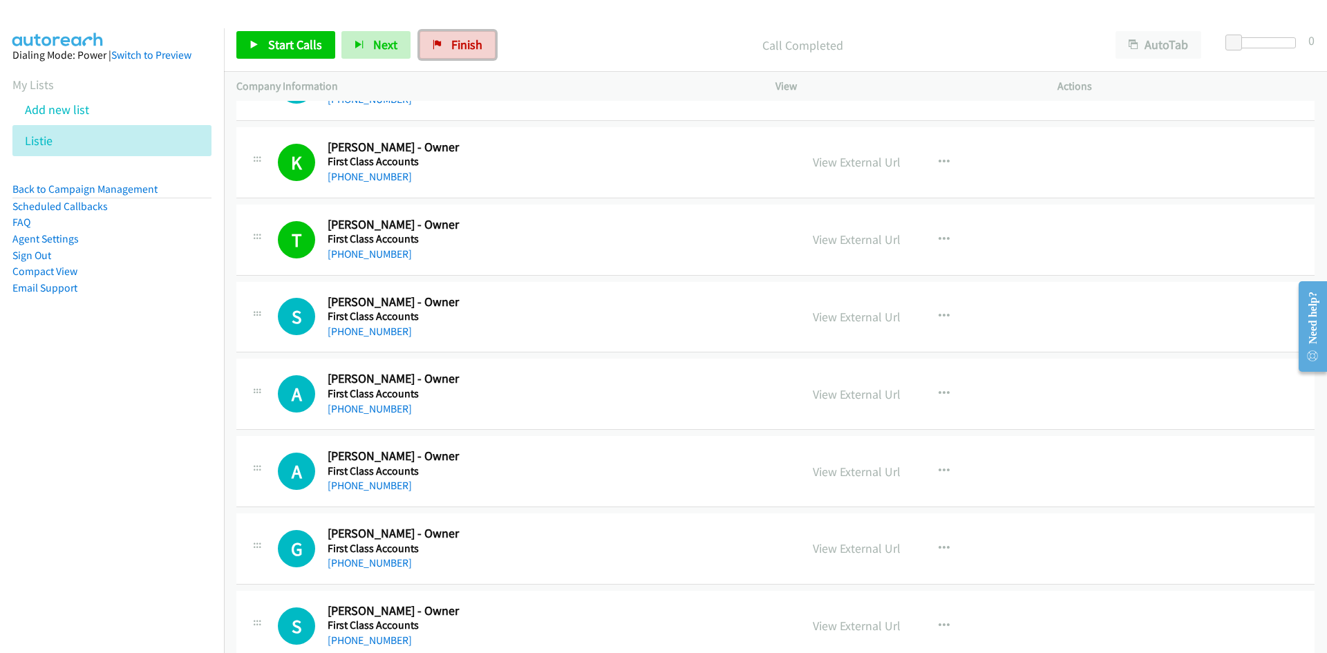
drag, startPoint x: 437, startPoint y: 37, endPoint x: 728, endPoint y: 69, distance: 292.7
click at [437, 37] on link "Finish" at bounding box center [457, 45] width 76 height 28
